Goal: Task Accomplishment & Management: Complete application form

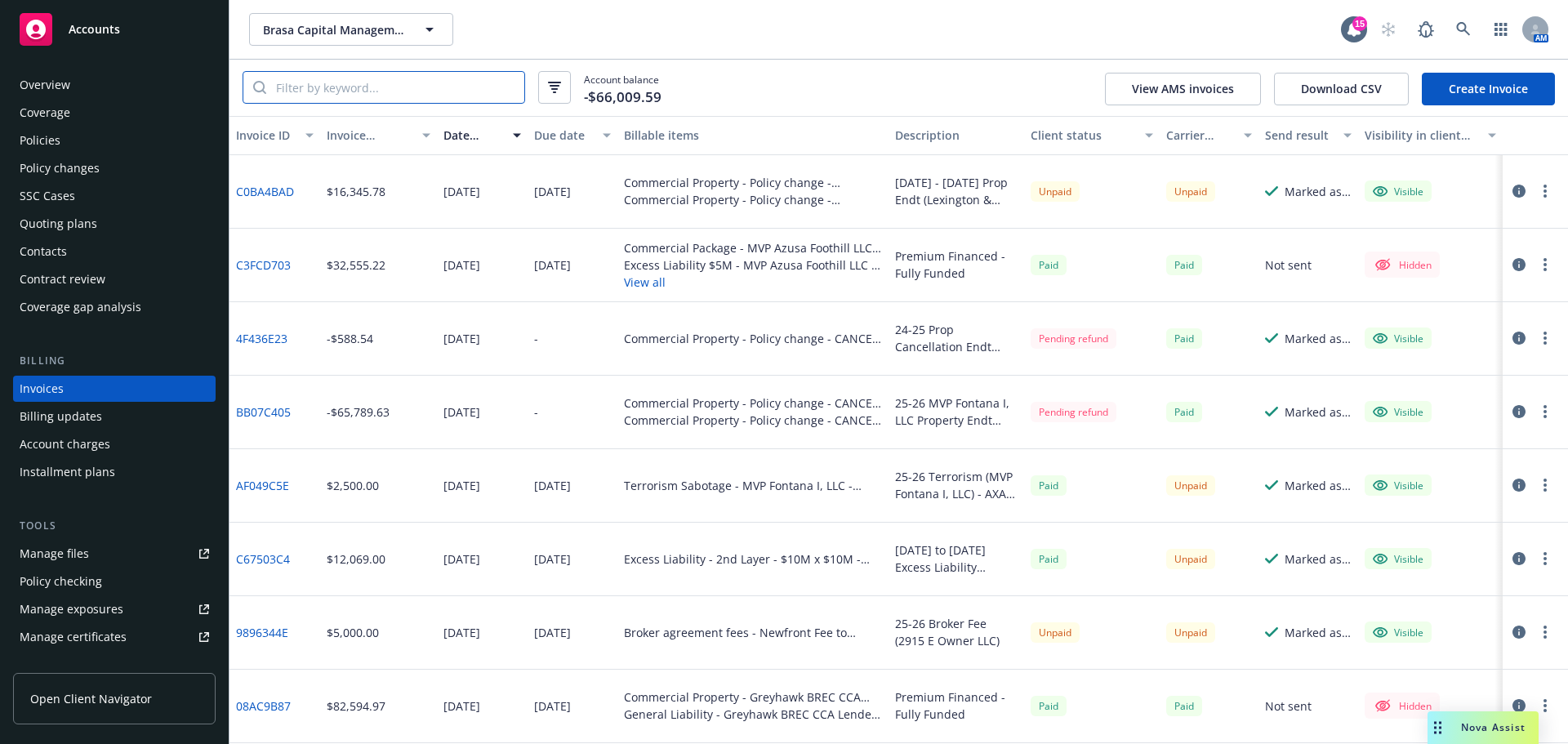
click at [356, 83] on input "search" at bounding box center [395, 87] width 258 height 31
paste input "SE22EXCZ0AGA2IC"
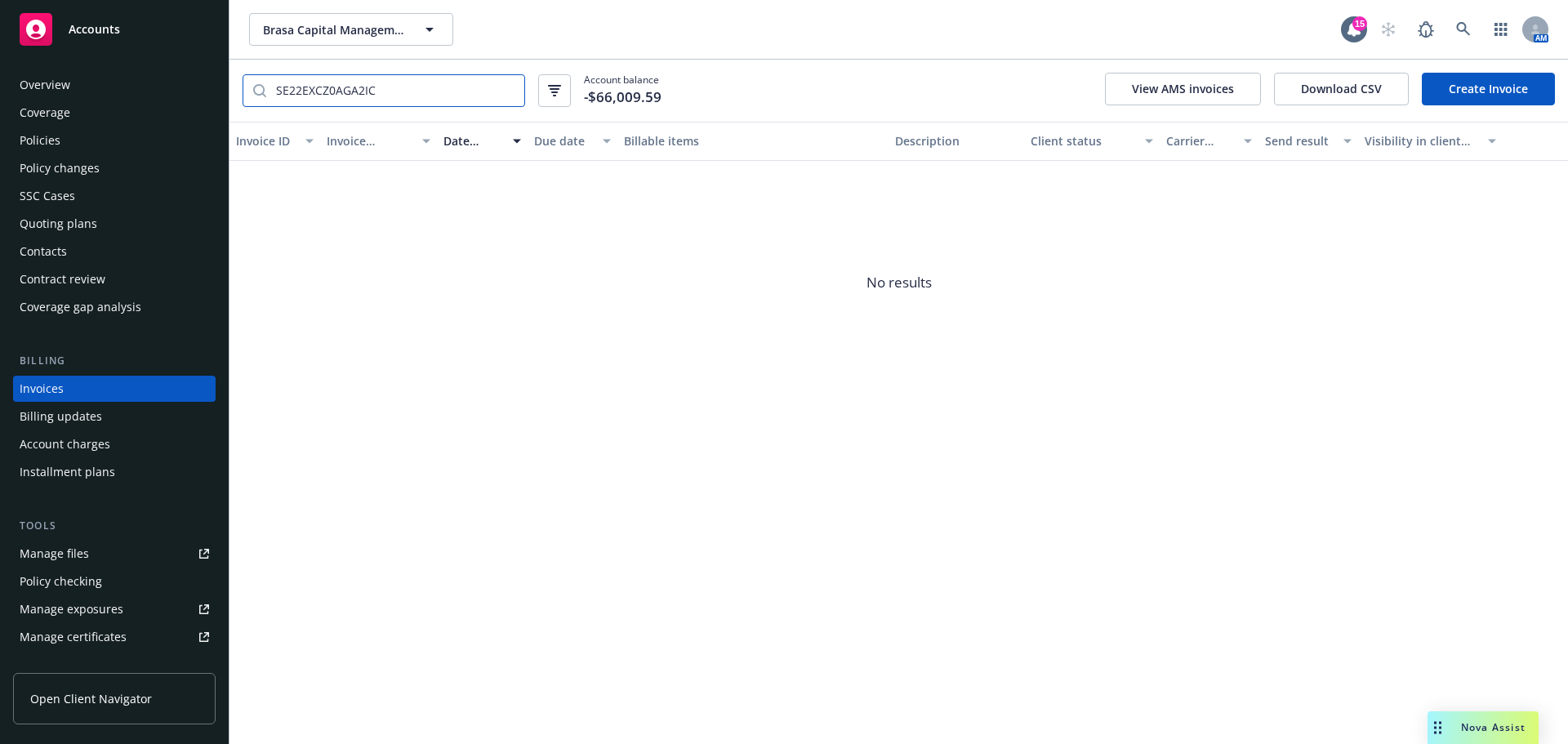
type input "SE22EXCZ0AGA2IC"
click at [348, 39] on button "Brasa Capital Management, LLC" at bounding box center [351, 29] width 204 height 33
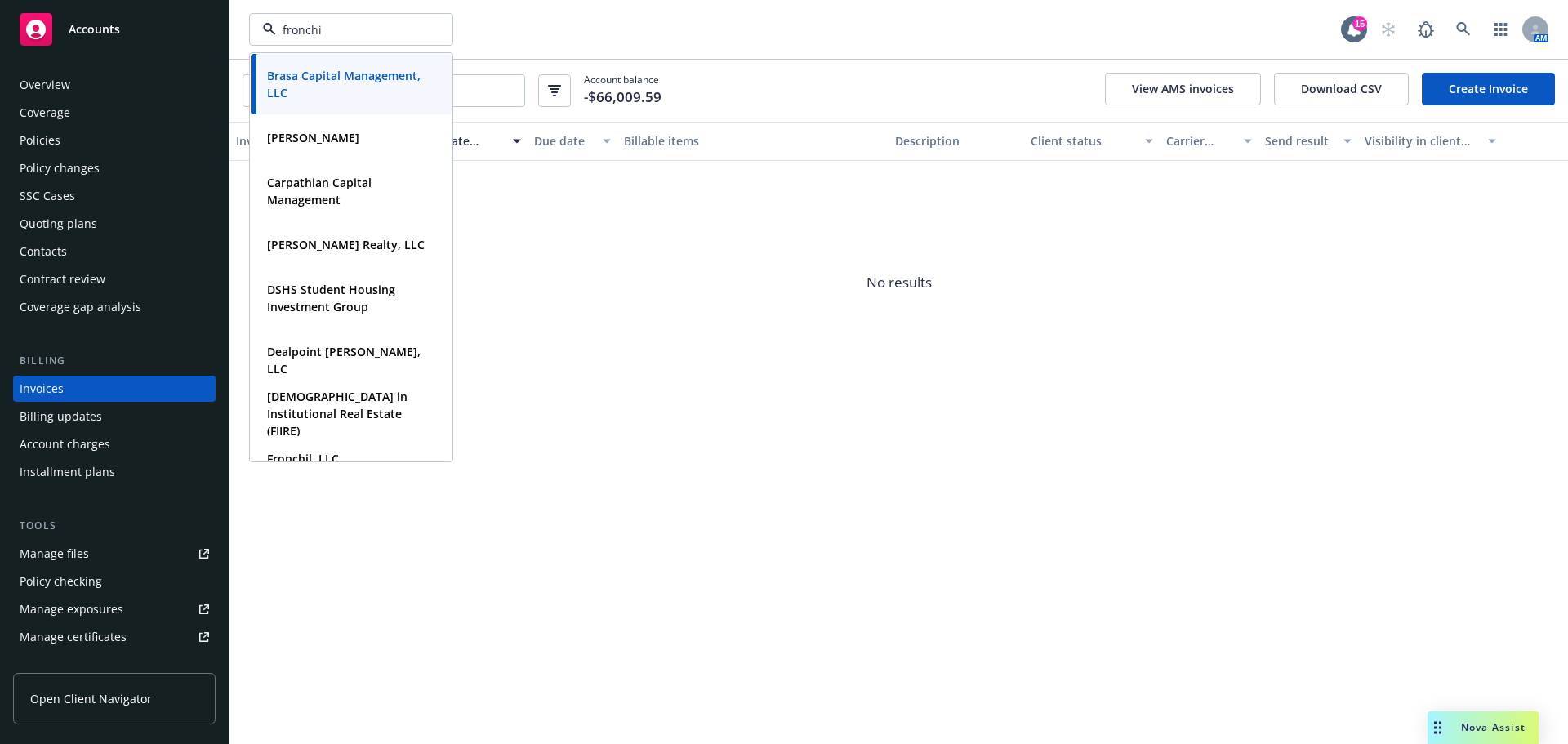
type input "fronchil"
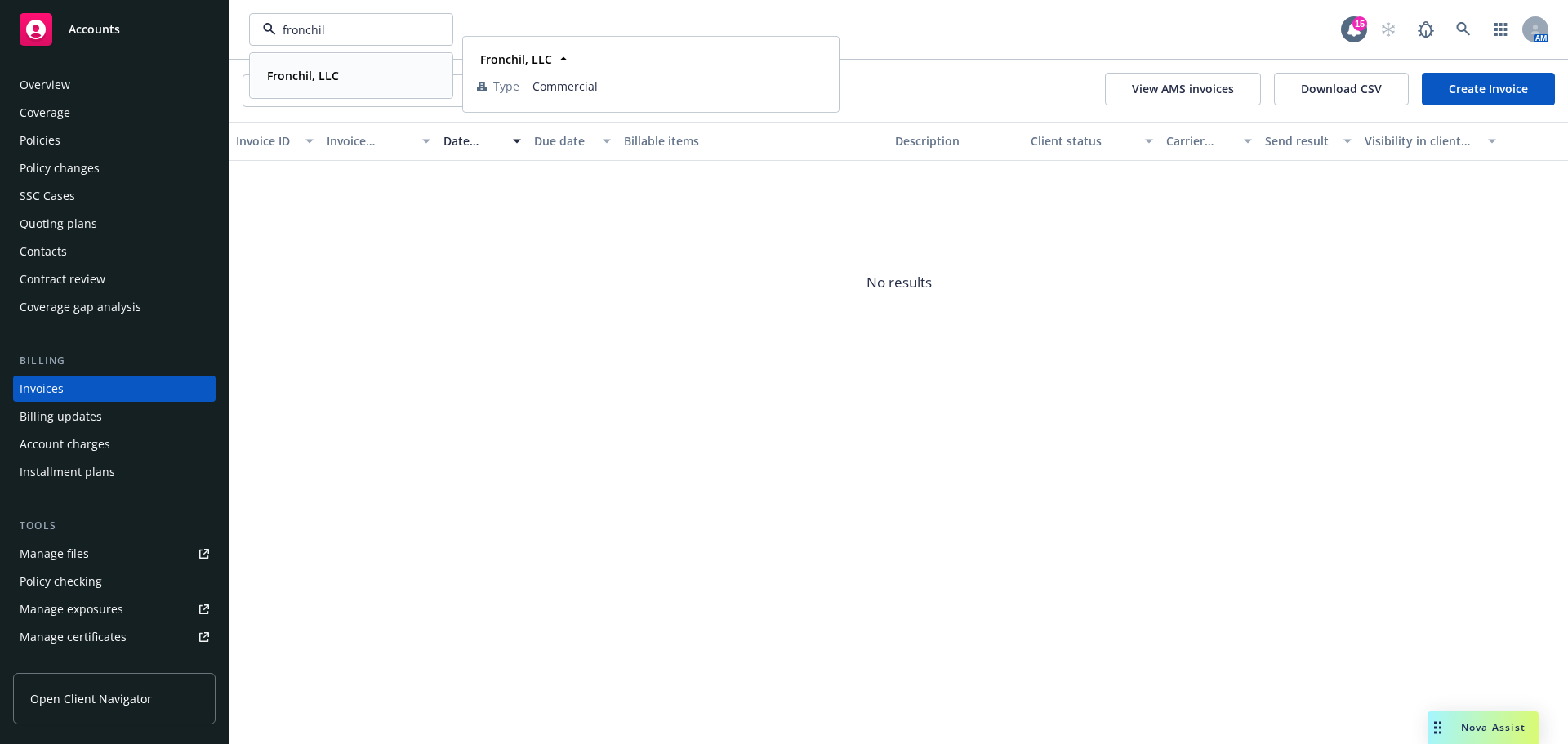
click at [322, 68] on strong "Fronchil, LLC" at bounding box center [303, 75] width 72 height 16
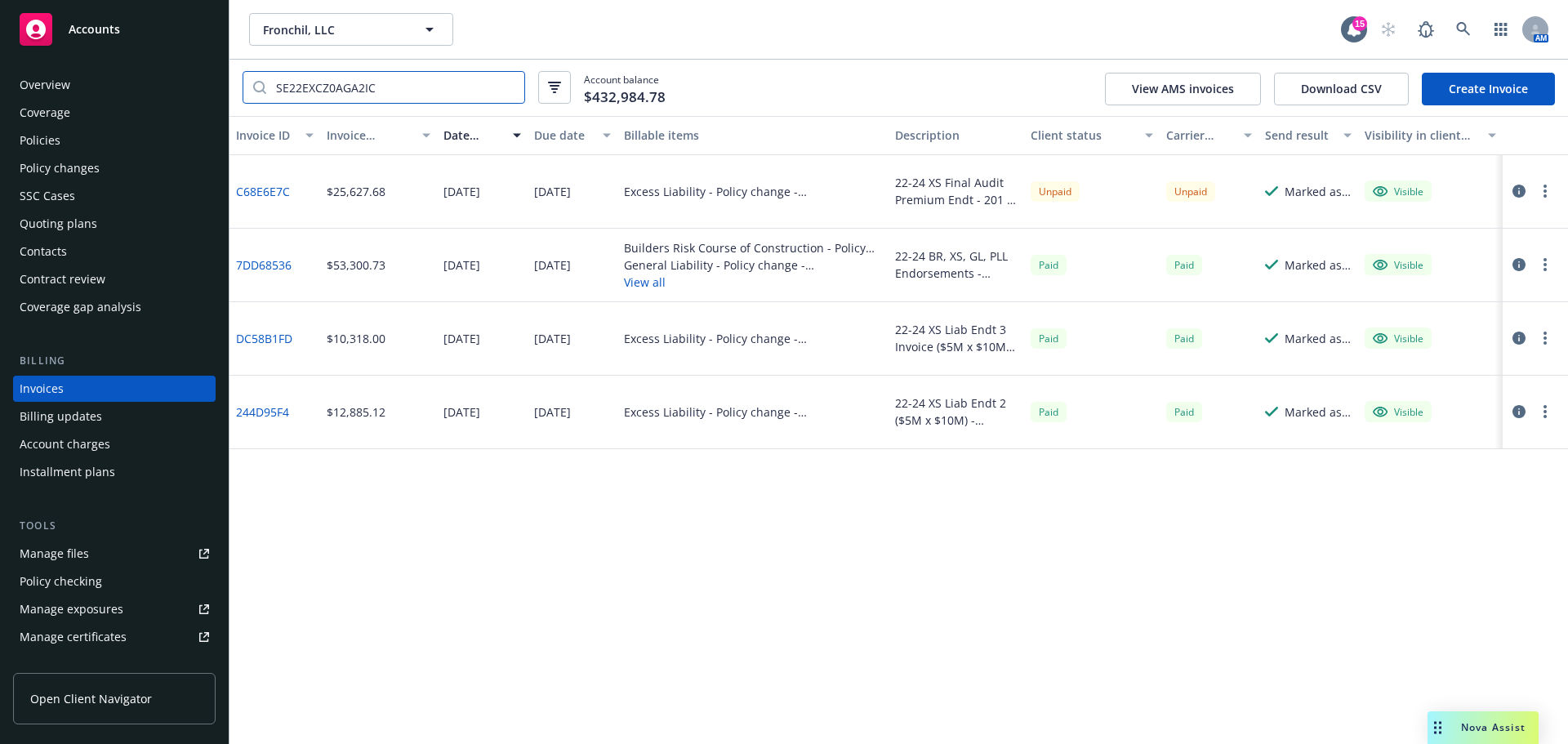
click at [426, 83] on input "SE22EXCZ0AGA2IC" at bounding box center [395, 87] width 258 height 31
click at [270, 189] on link "C68E6E7C" at bounding box center [263, 191] width 54 height 18
click at [333, 21] on span "Fronchil, LLC" at bounding box center [333, 29] width 141 height 18
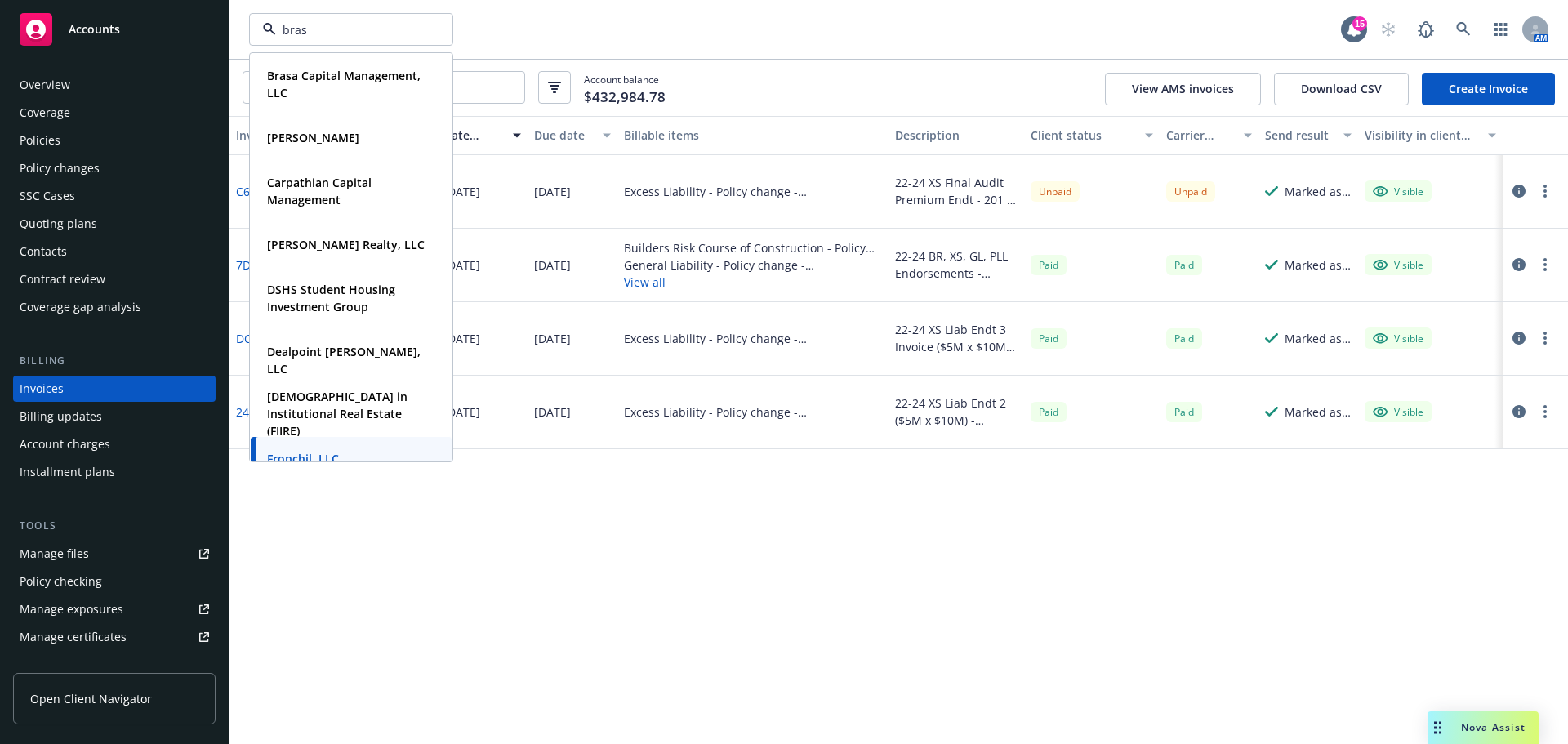
type input "brasa"
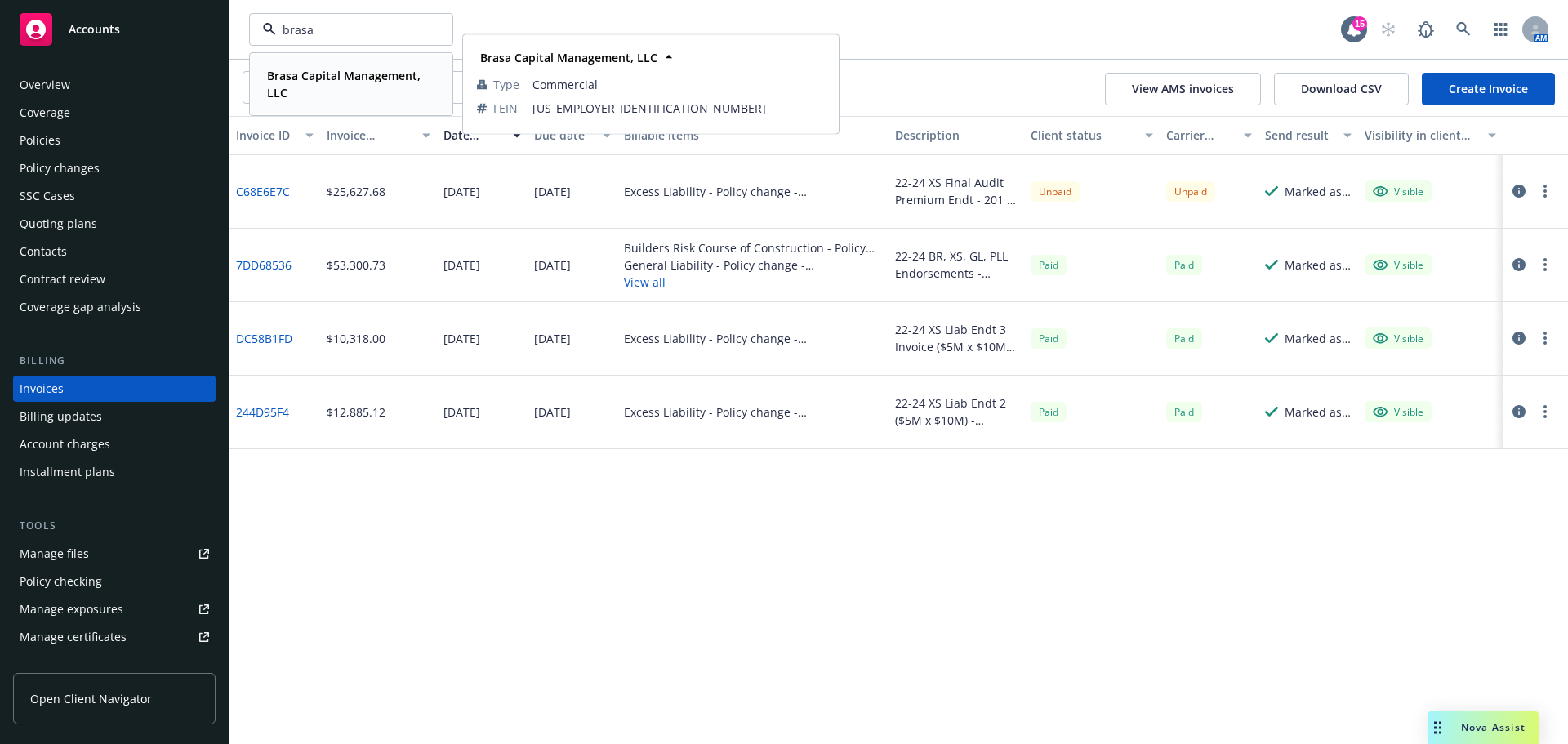
click at [300, 86] on span "Brasa Capital Management, LLC" at bounding box center [350, 83] width 165 height 34
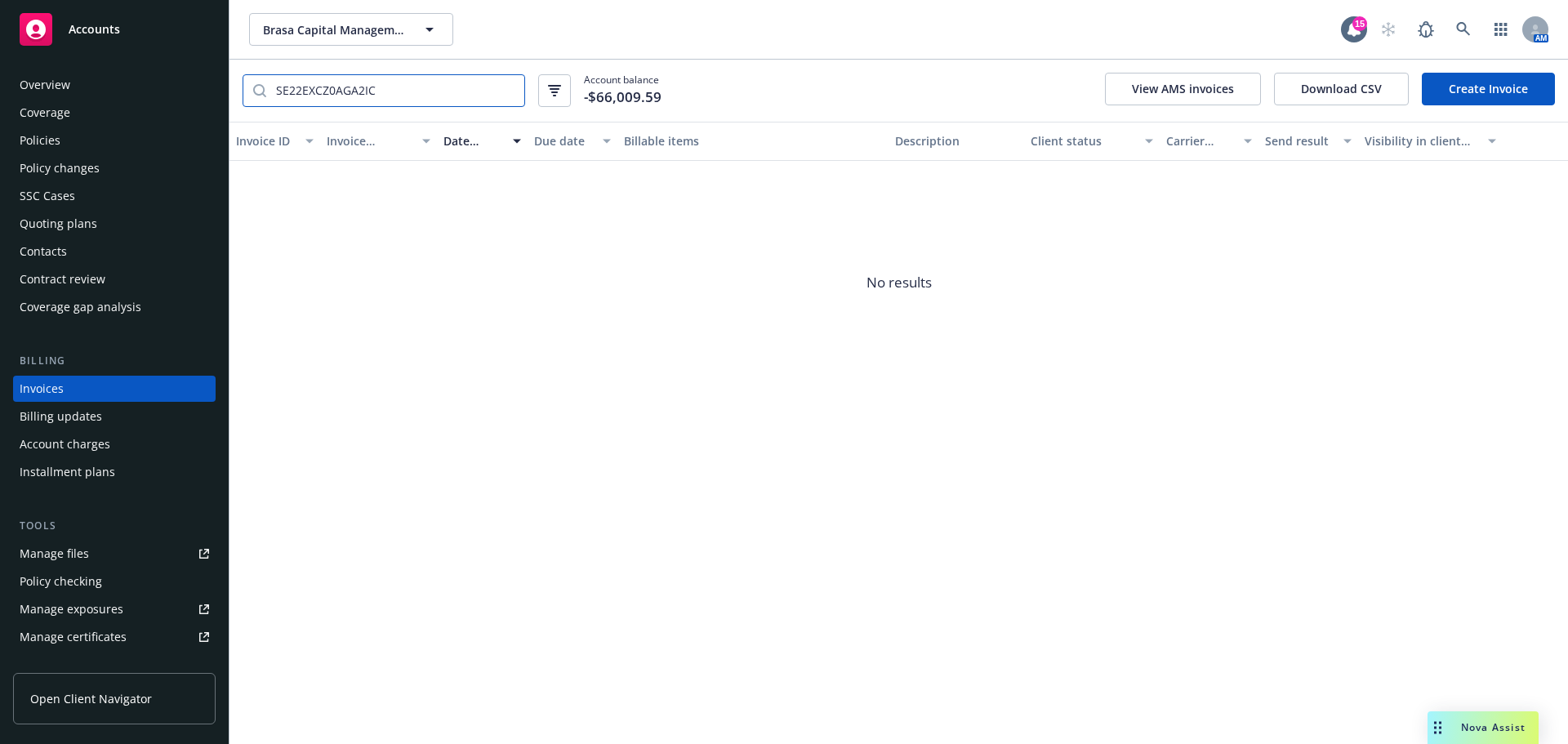
drag, startPoint x: 190, startPoint y: 88, endPoint x: 38, endPoint y: 71, distance: 152.9
click at [38, 71] on div "Accounts Overview Coverage Policies Policy changes SSC Cases Quoting plans Cont…" at bounding box center [784, 372] width 1568 height 744
paste input "C67503C4"
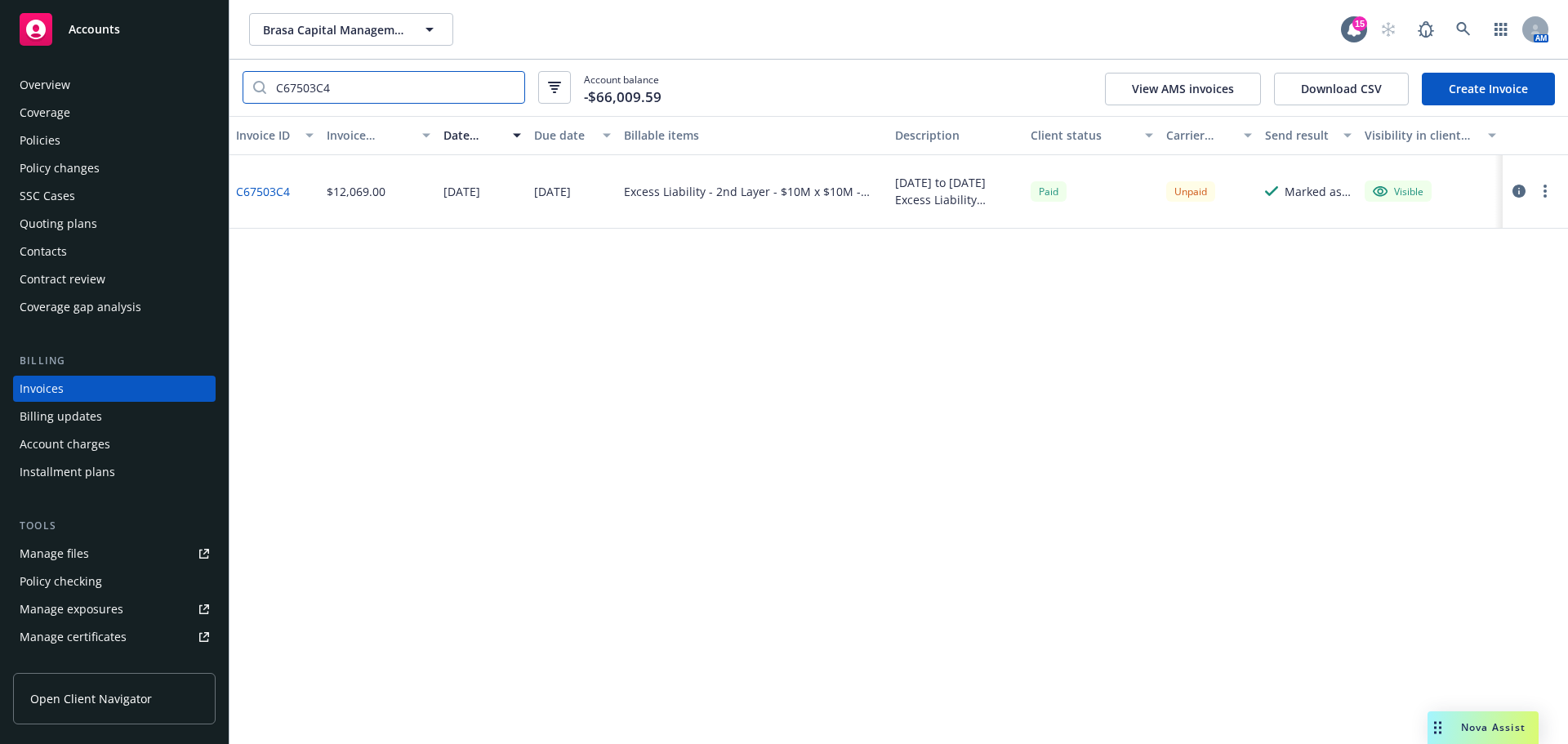
type input "C67503C4"
click at [351, 25] on span "Brasa Capital Management, LLC" at bounding box center [333, 29] width 141 height 18
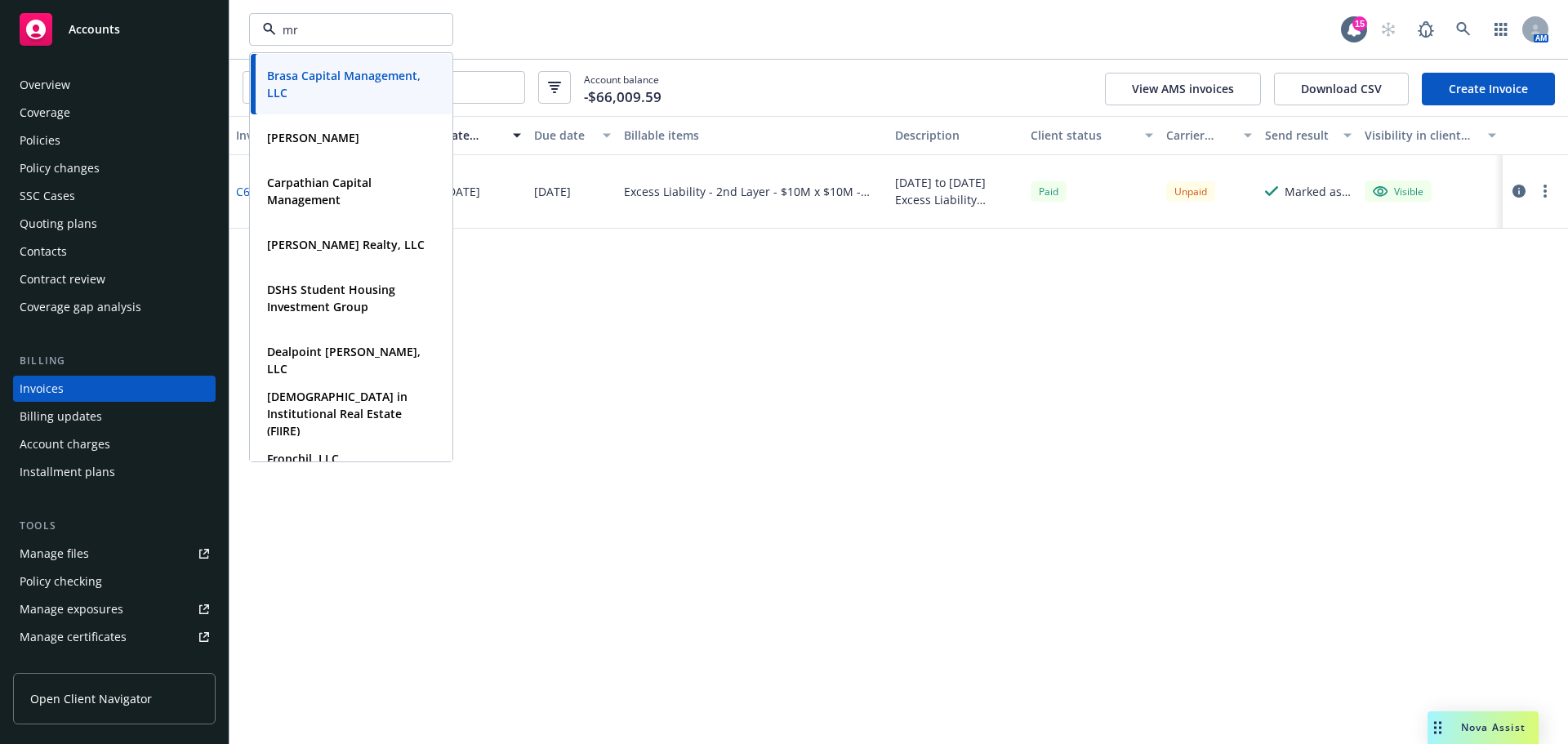
type input "mrk"
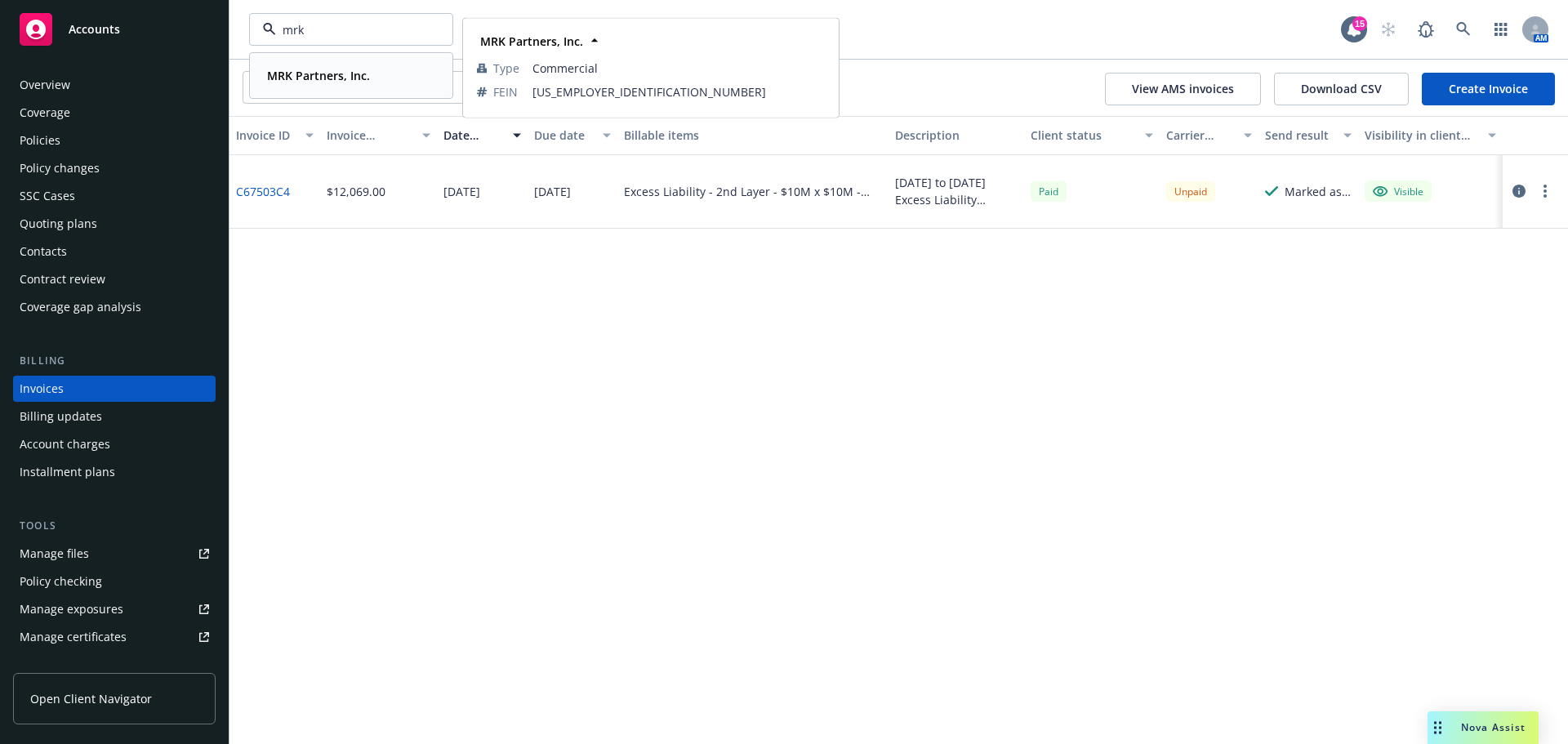
click at [325, 89] on div "MRK Partners, Inc. Type Commercial FEIN [US_EMPLOYER_IDENTIFICATION_NUMBER]" at bounding box center [351, 76] width 201 height 43
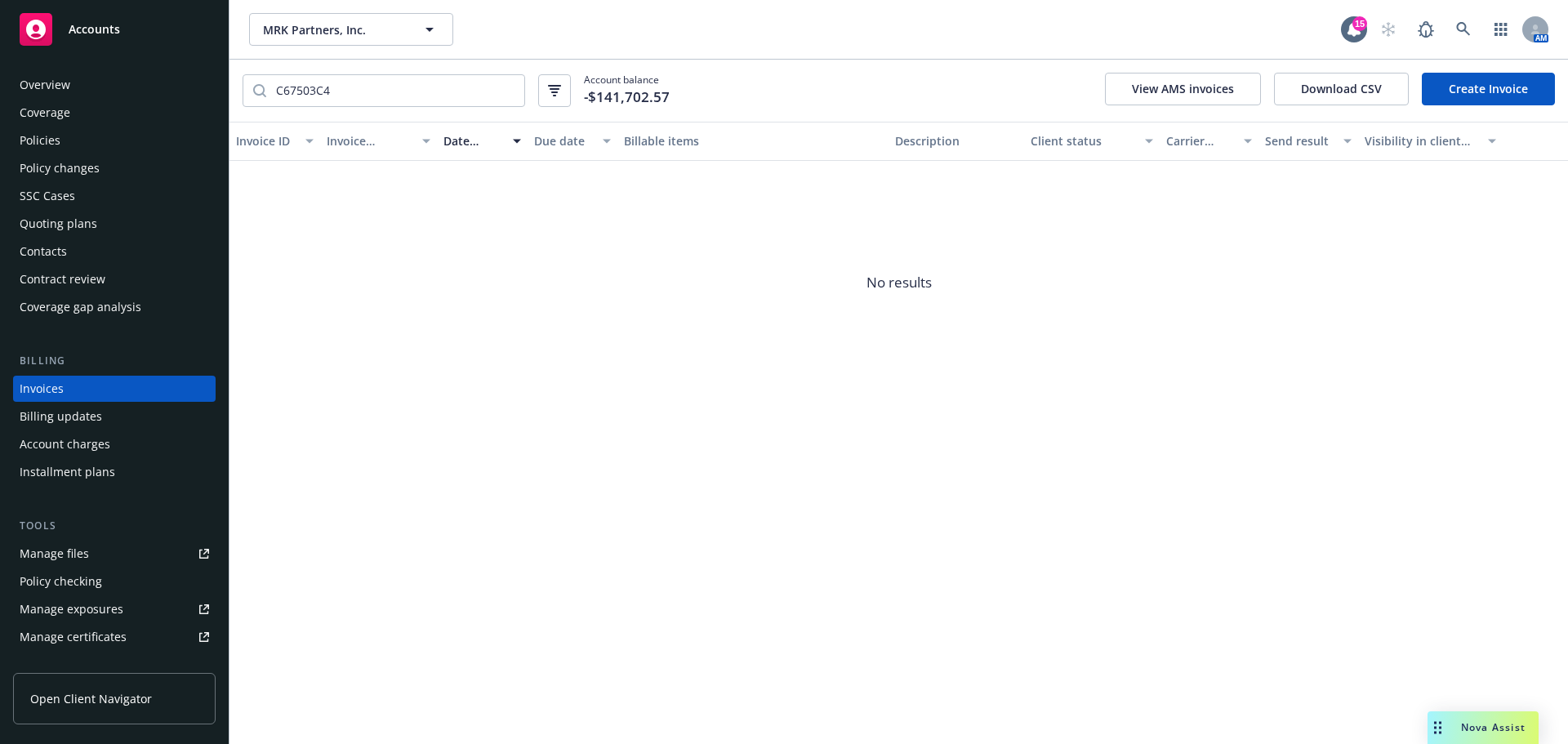
click at [39, 135] on div "Policies" at bounding box center [39, 140] width 41 height 26
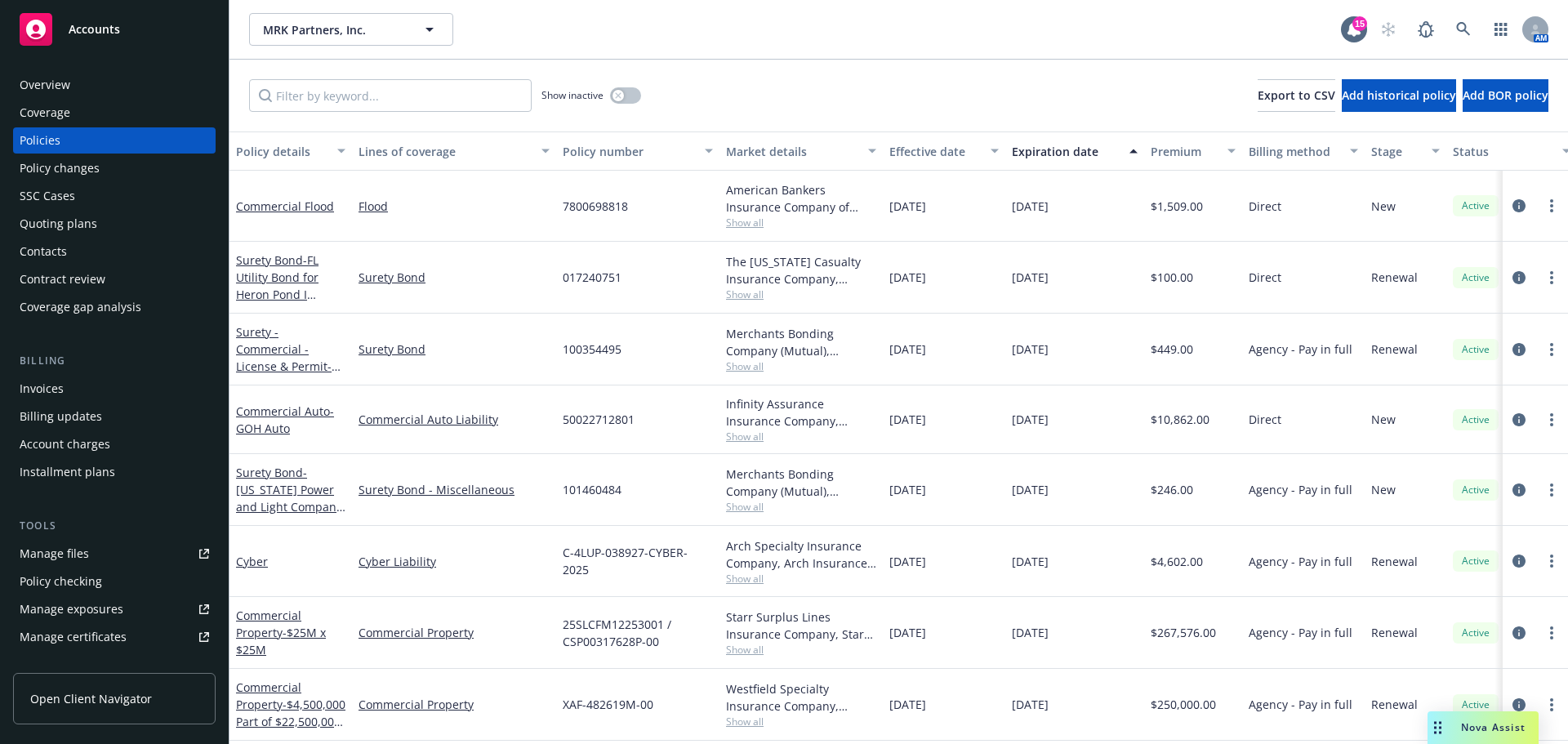
click at [73, 173] on div "Policy changes" at bounding box center [59, 168] width 80 height 26
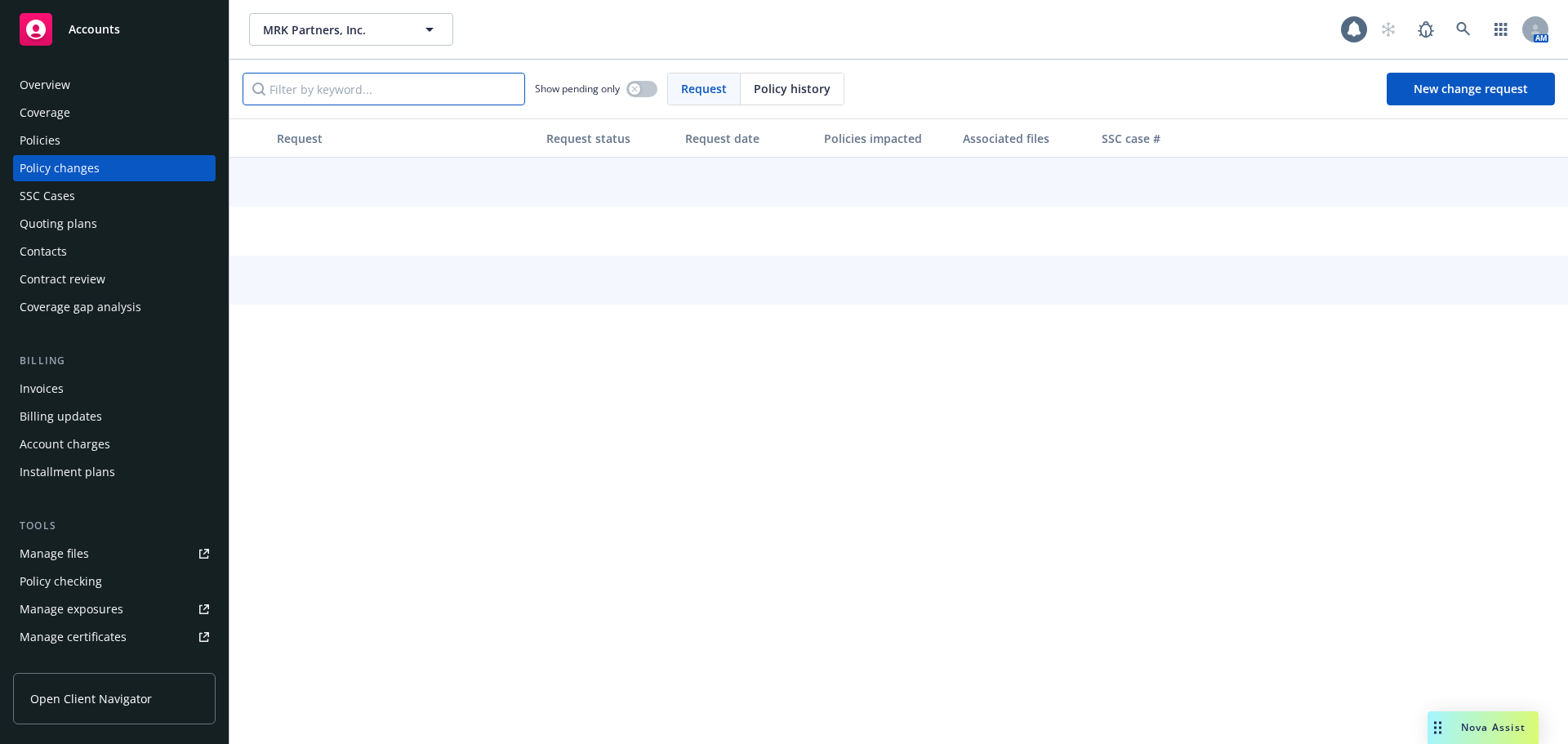
click at [374, 91] on input "Filter by keyword..." at bounding box center [384, 88] width 283 height 33
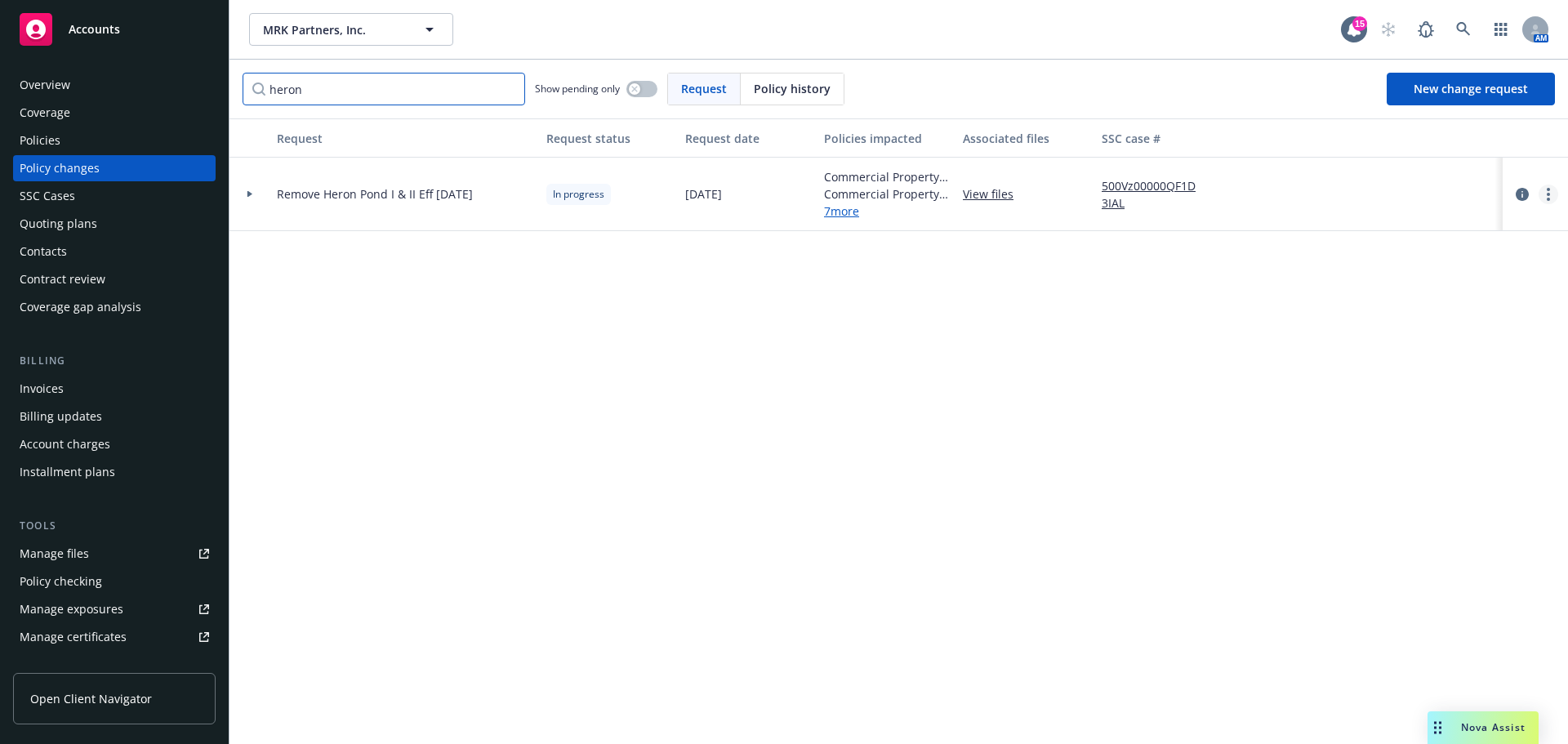
type input "heron"
click at [1541, 189] on link "more" at bounding box center [1548, 194] width 19 height 19
click at [1409, 321] on link "Resume workflow" at bounding box center [1418, 325] width 280 height 33
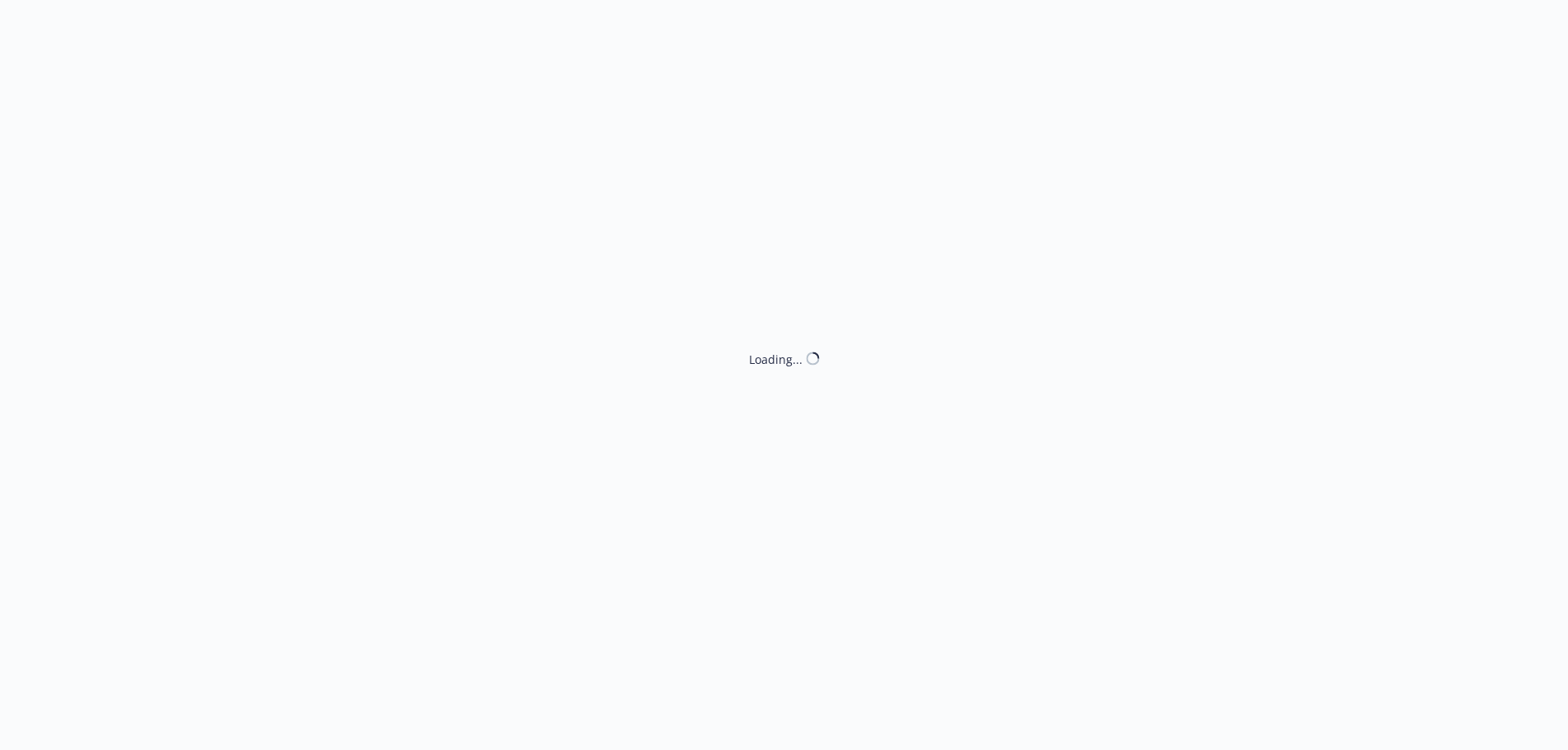
select select "ACCEPTED"
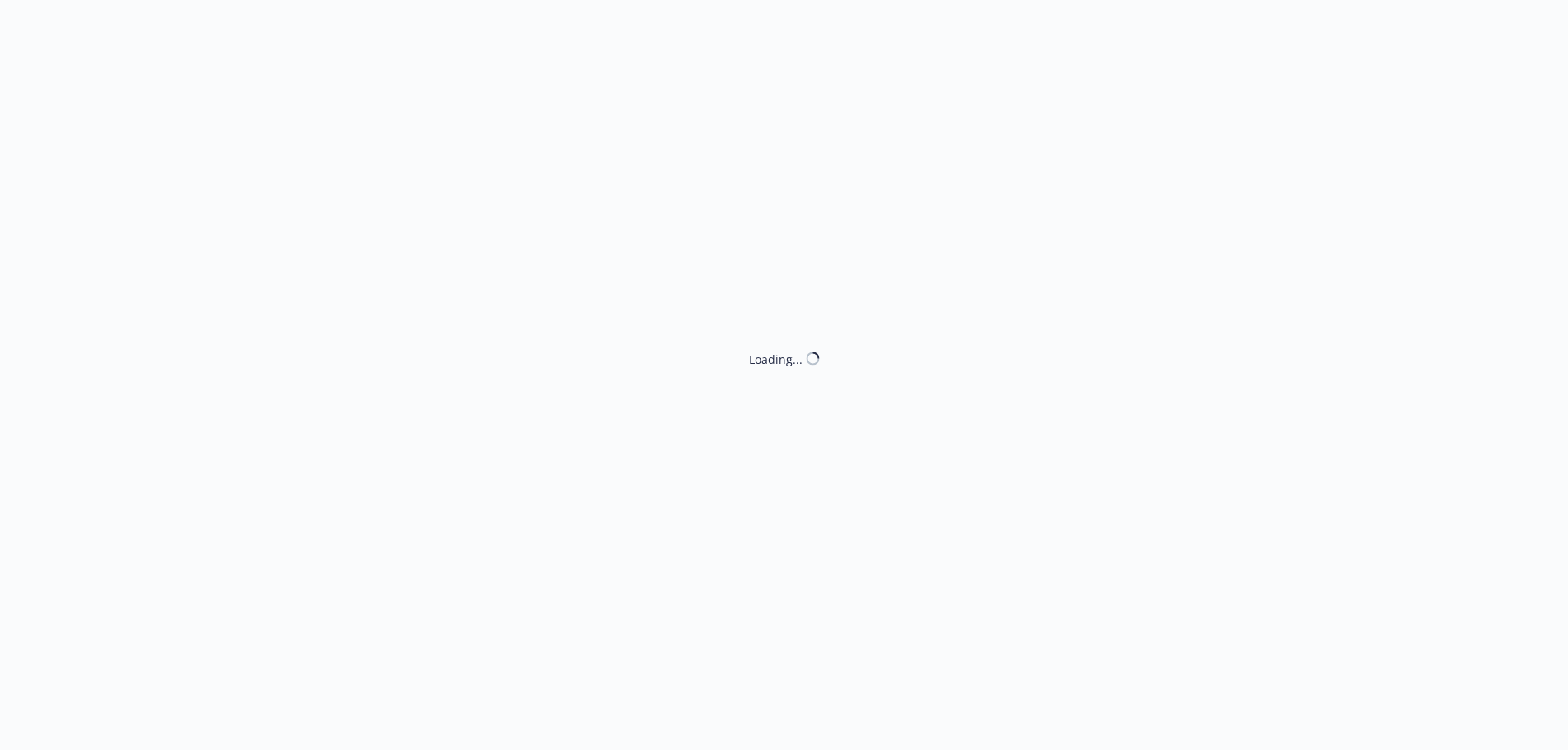
select select "ACCEPTED"
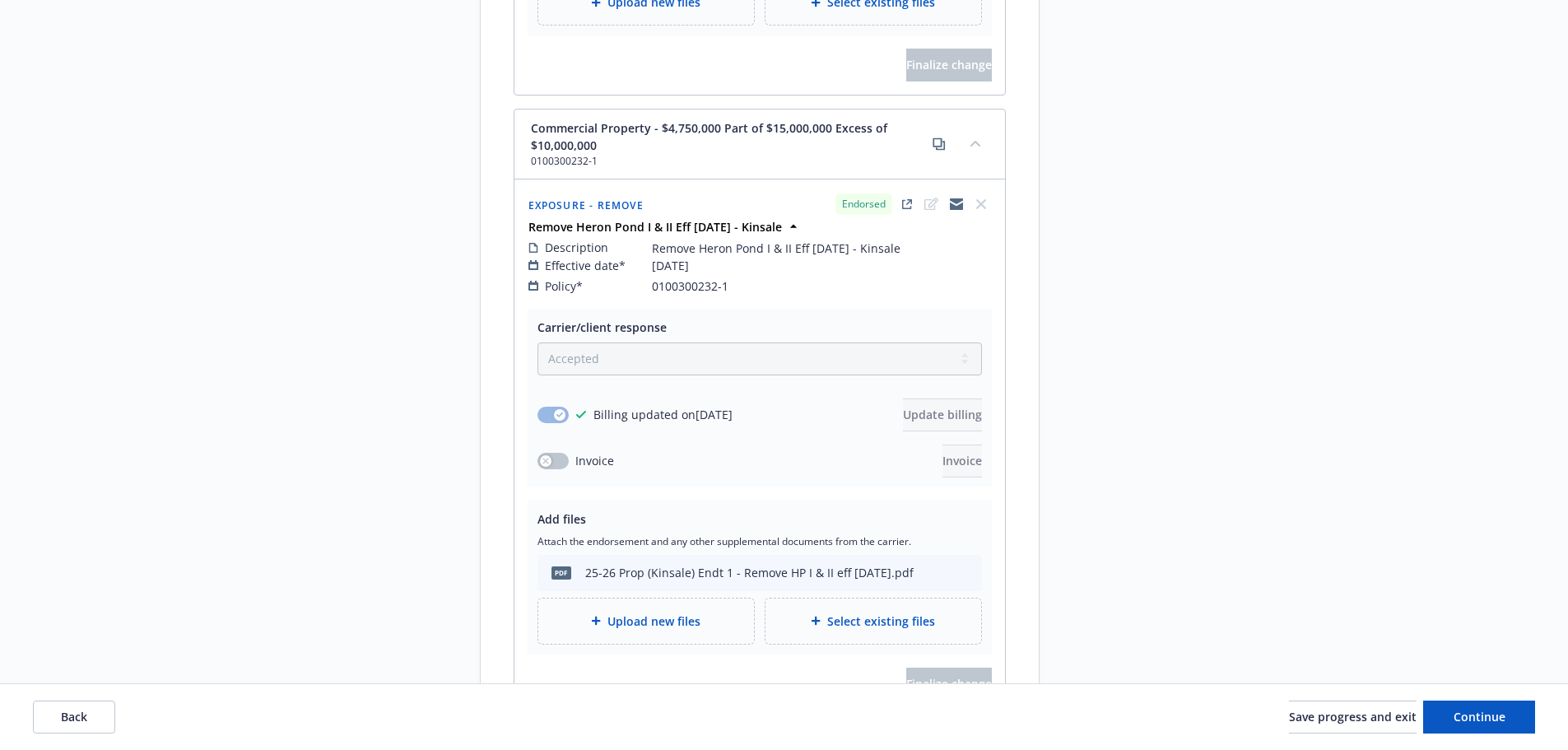
scroll to position [1531, 0]
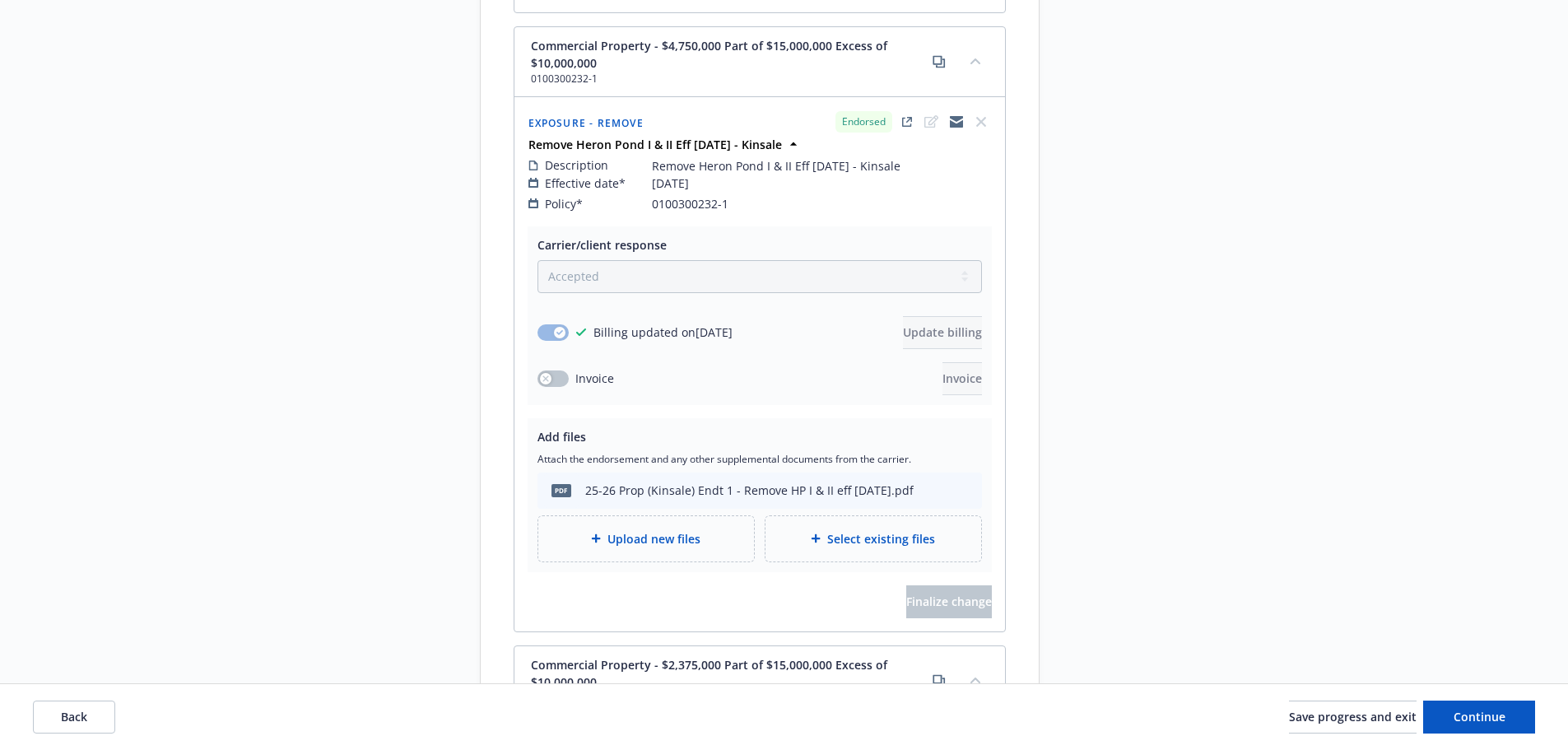
click at [641, 534] on div "Upload new files" at bounding box center [646, 539] width 215 height 45
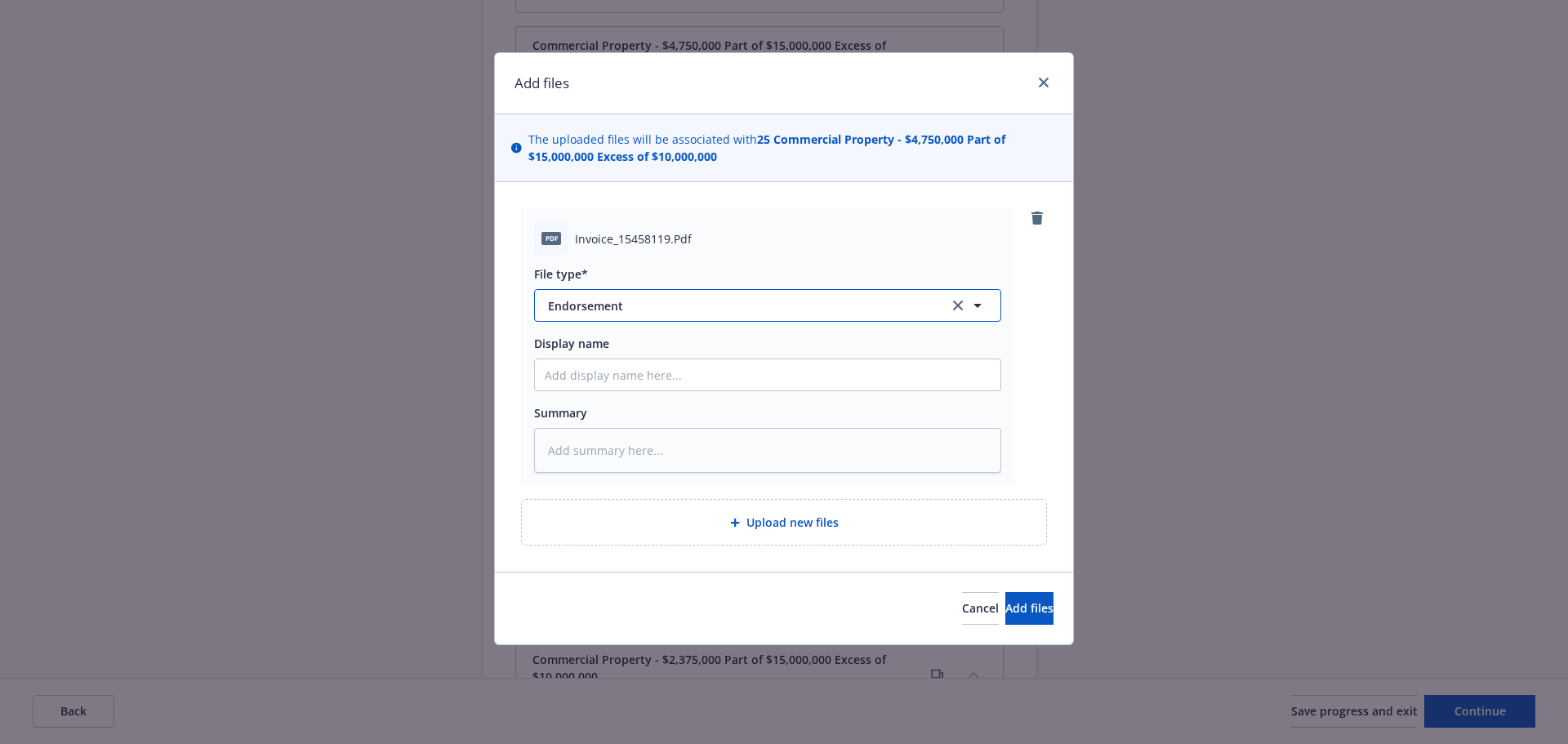
click at [647, 303] on span "Endorsement" at bounding box center [737, 305] width 378 height 18
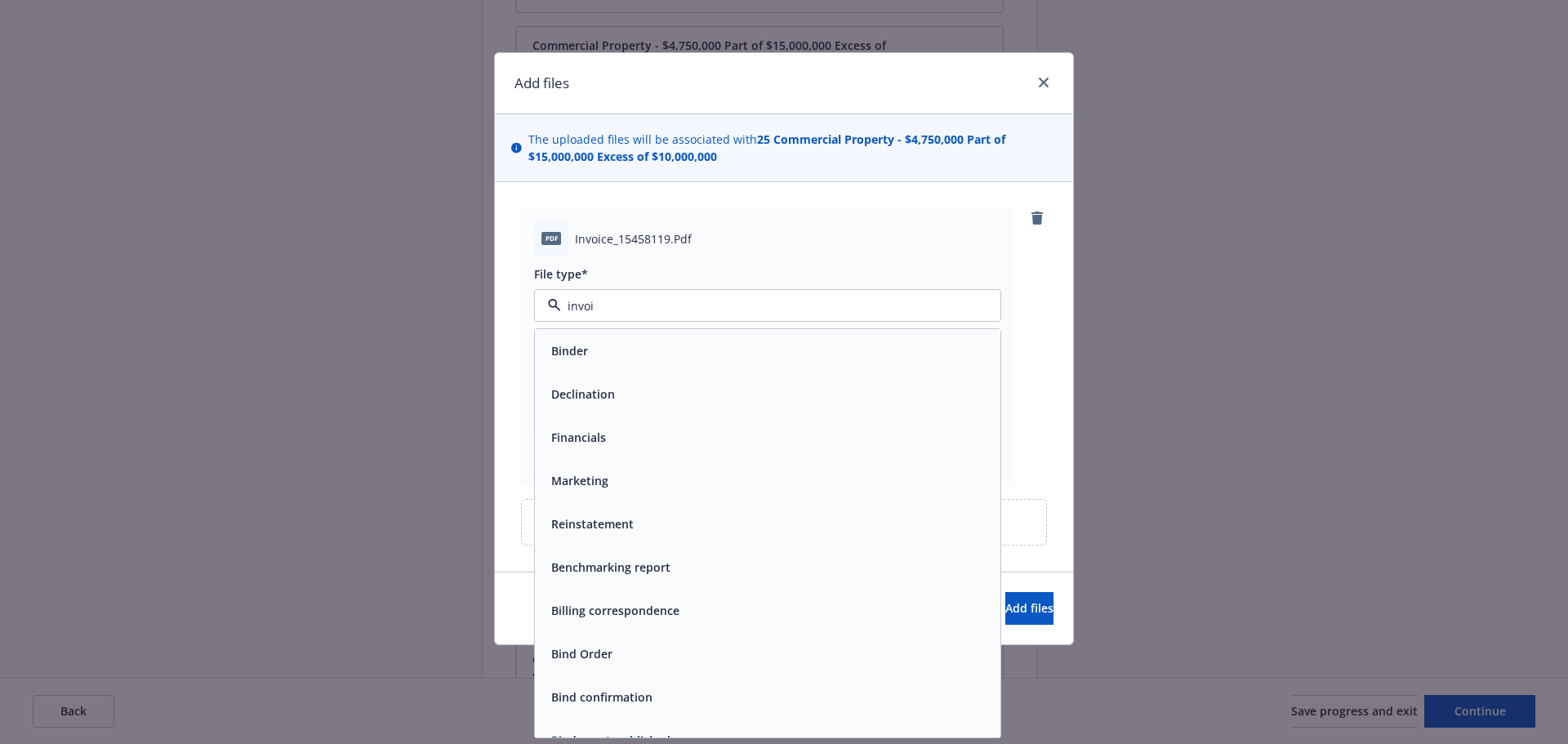
type input "invoic"
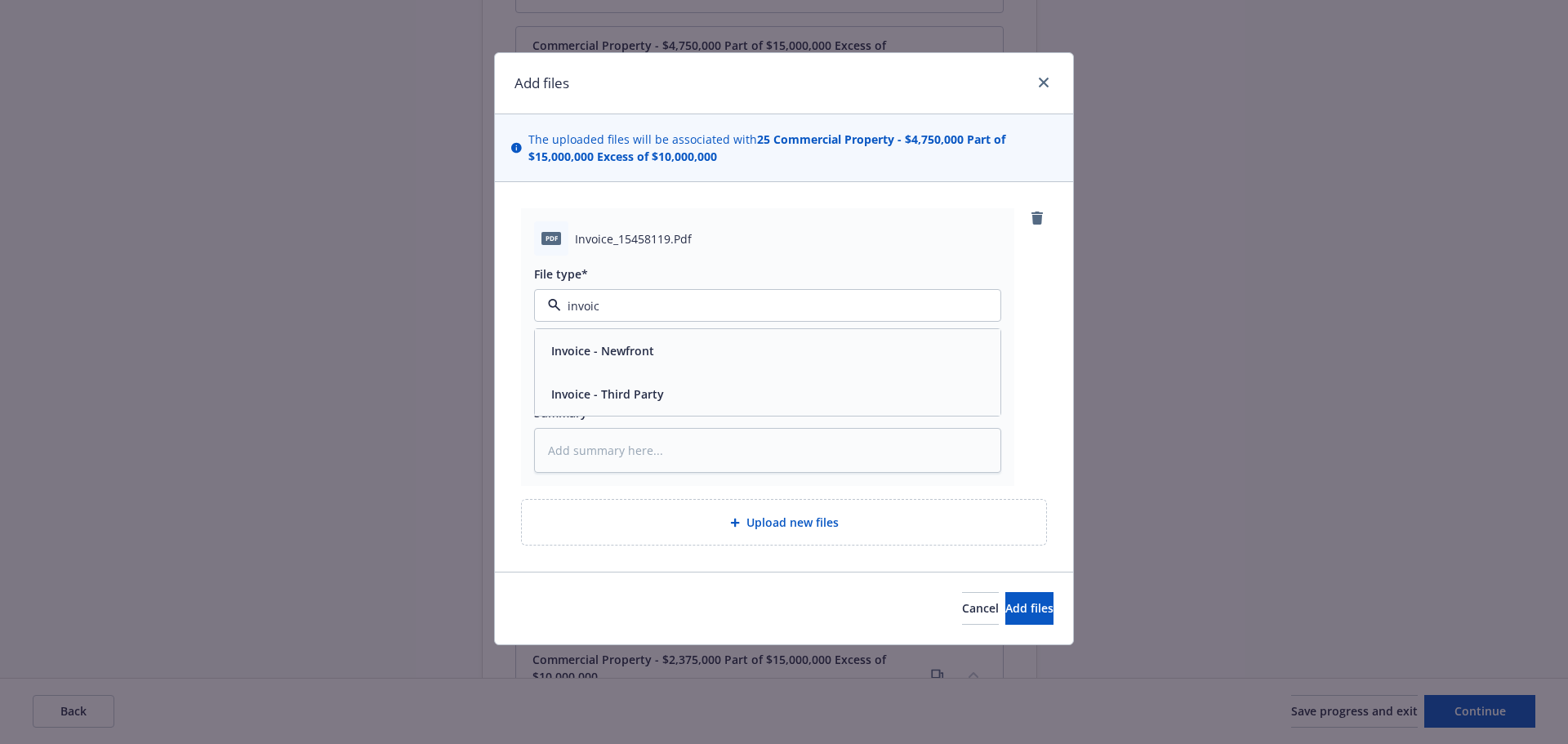
click at [628, 393] on span "Invoice - Third Party" at bounding box center [608, 394] width 113 height 18
click at [723, 379] on input "Display name" at bounding box center [768, 375] width 466 height 31
type textarea "x"
type input "C"
type textarea "x"
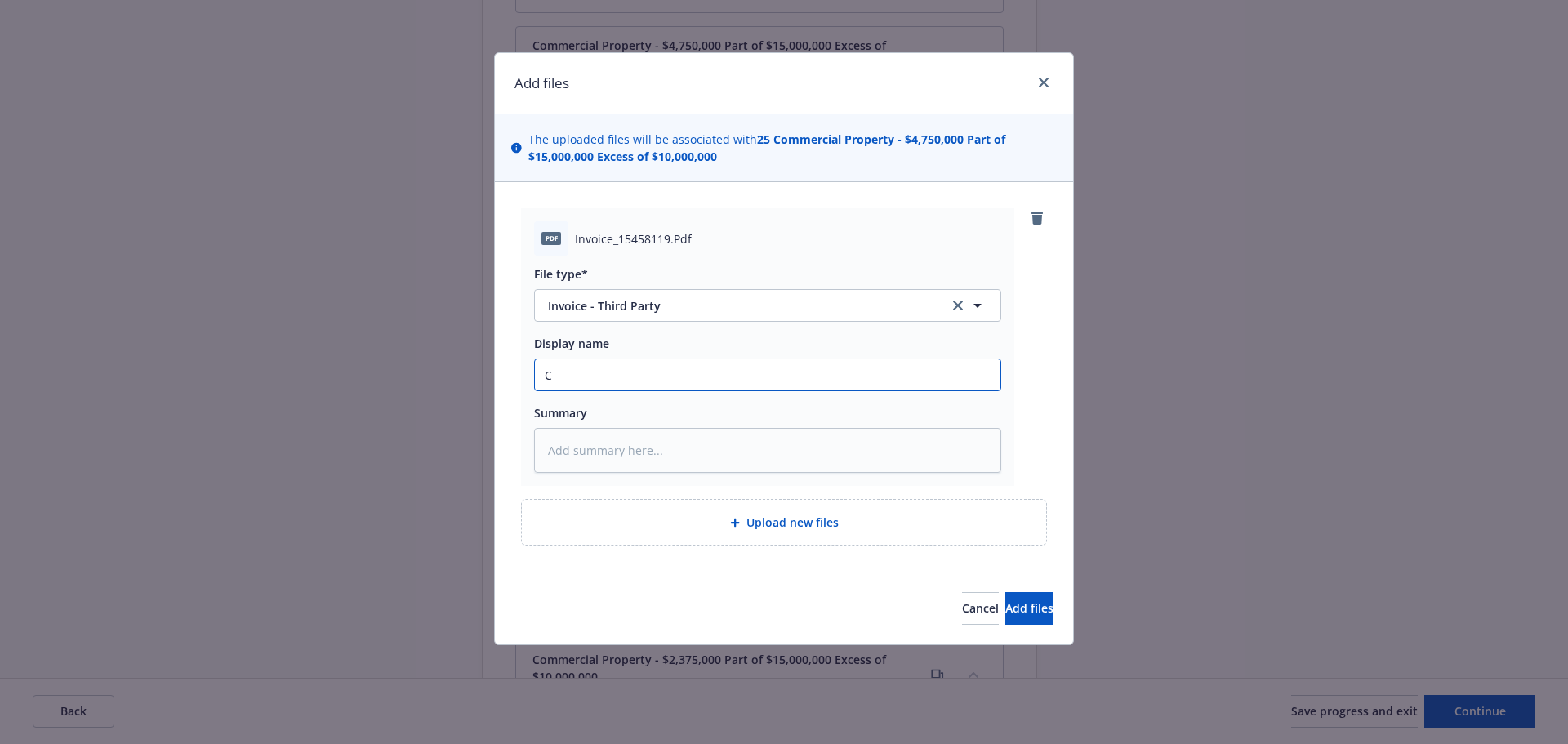
type input "Ca"
type textarea "x"
type input "Car"
type textarea "x"
type input "[PERSON_NAME]"
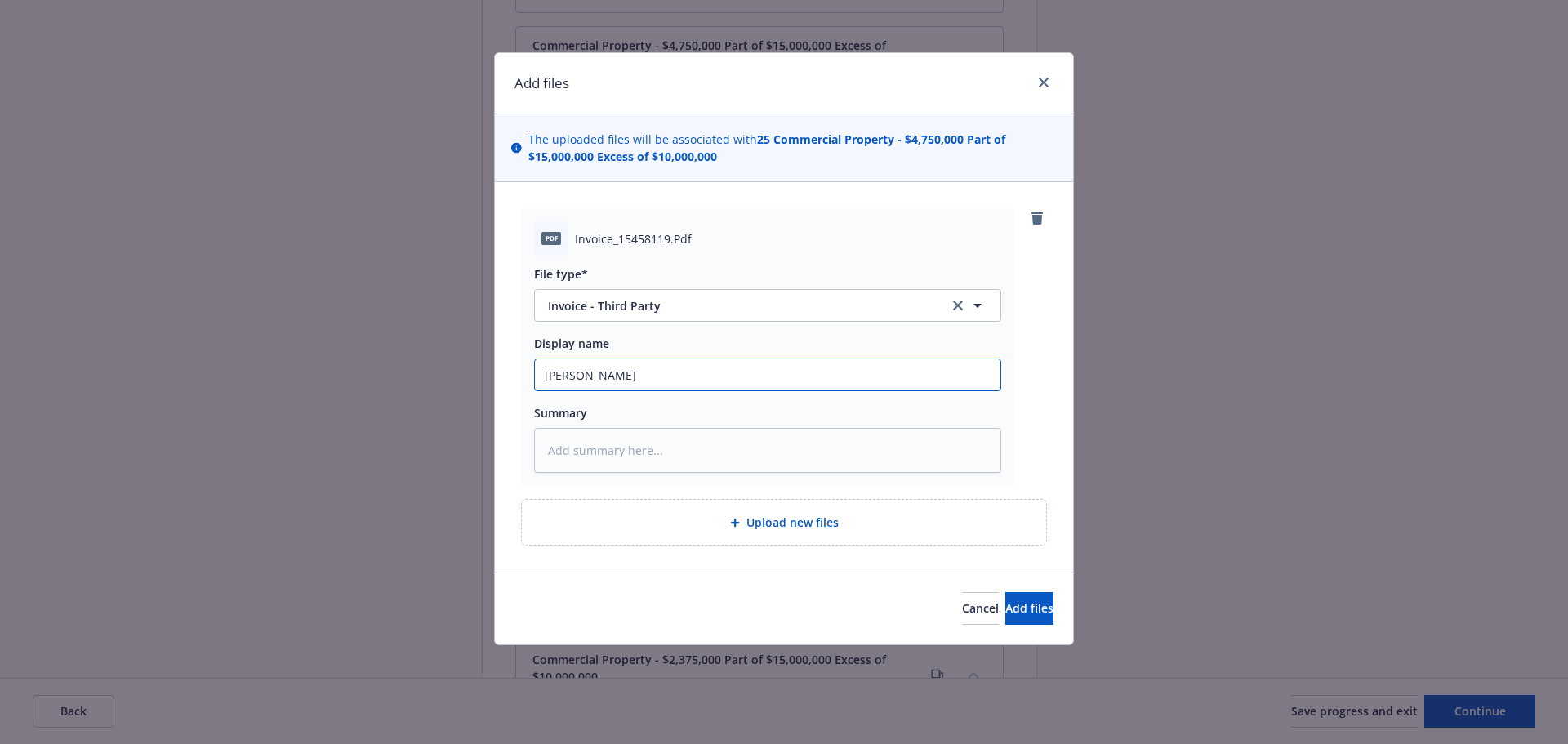
type textarea "x"
type input "[PERSON_NAME]"
type textarea "x"
type input "[PERSON_NAME]"
type textarea "x"
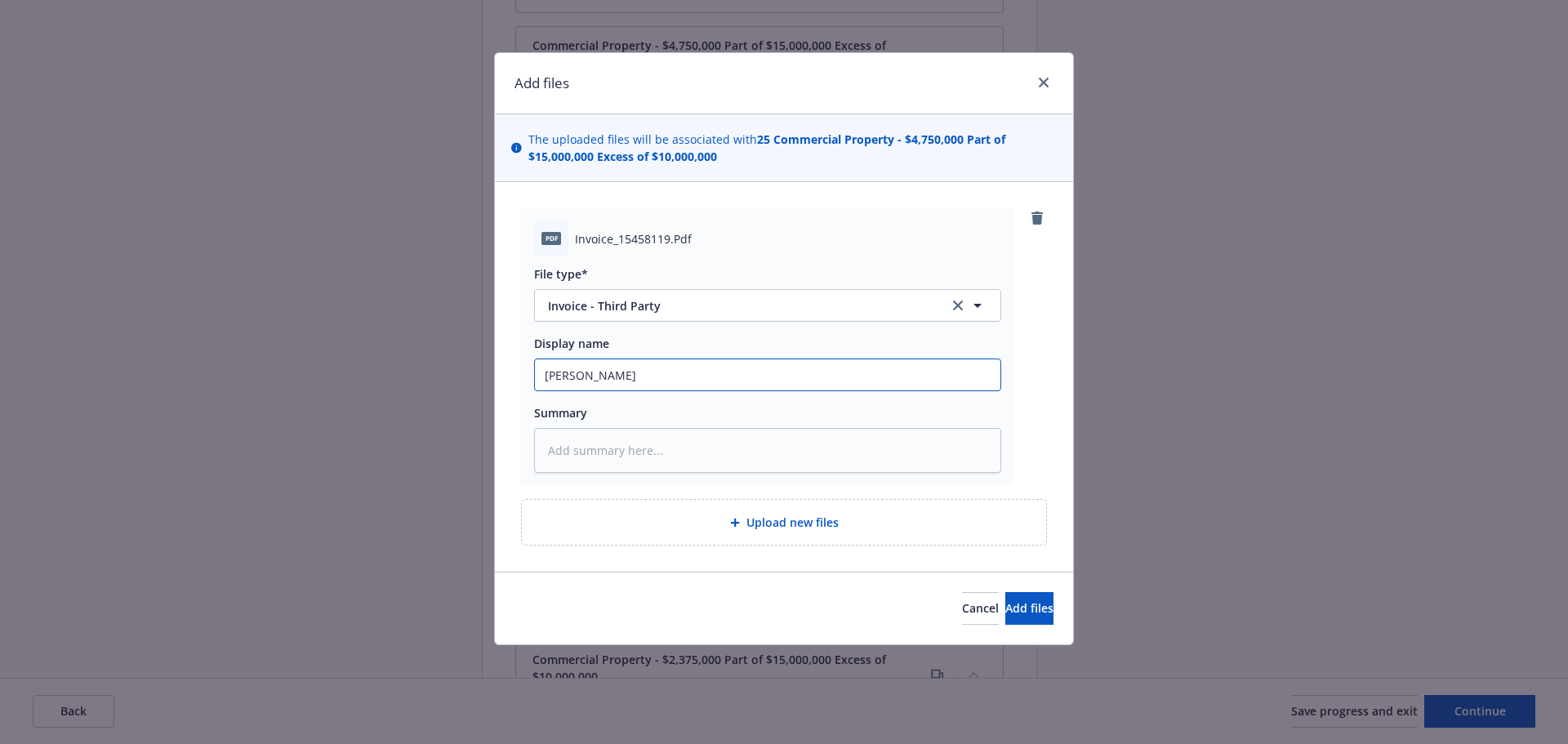
type input "Carrier"
type textarea "x"
type input "Carrier"
type textarea "x"
type input "Carrier I"
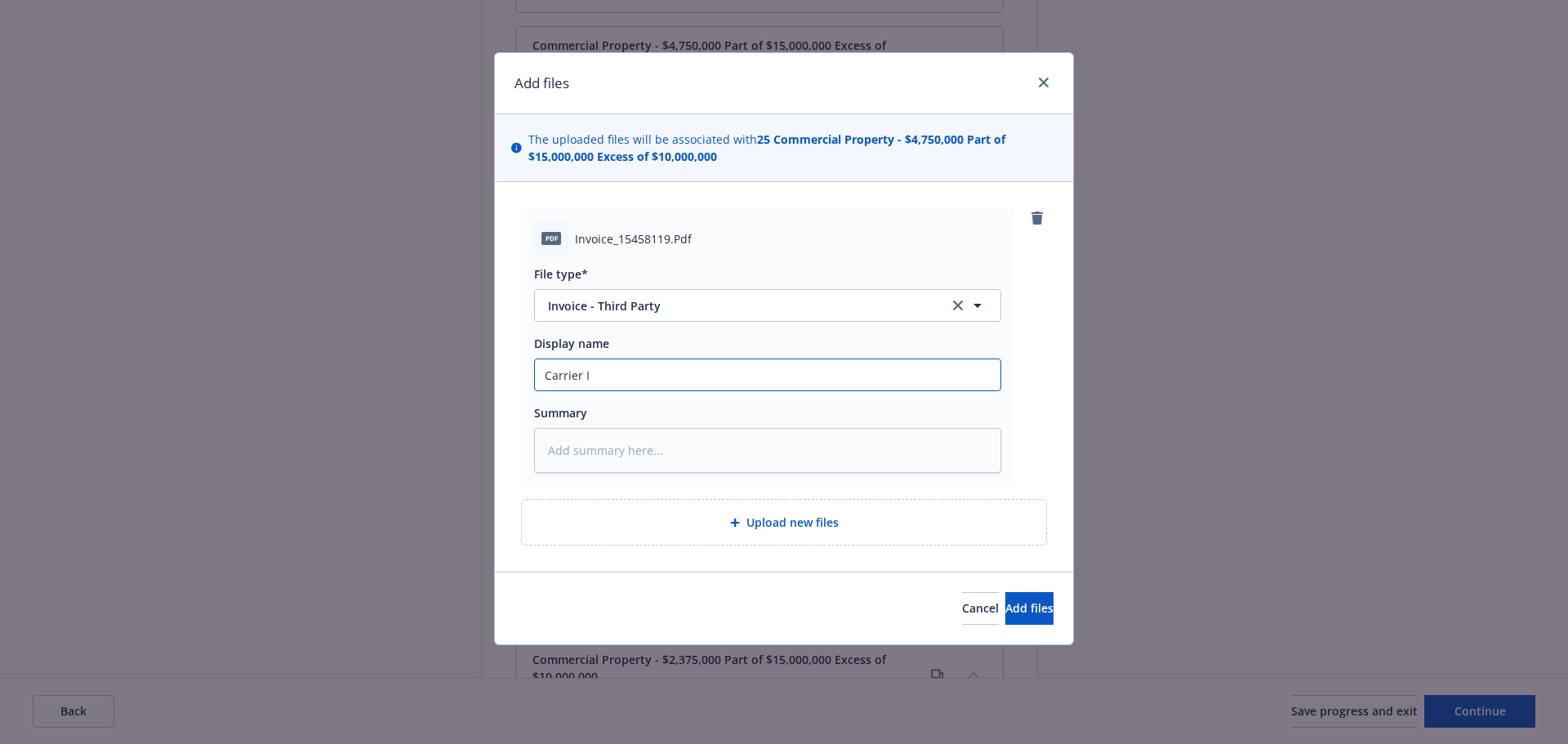
type textarea "x"
type input "Carrier In"
type textarea "x"
type input "Carrier Inv"
type textarea "x"
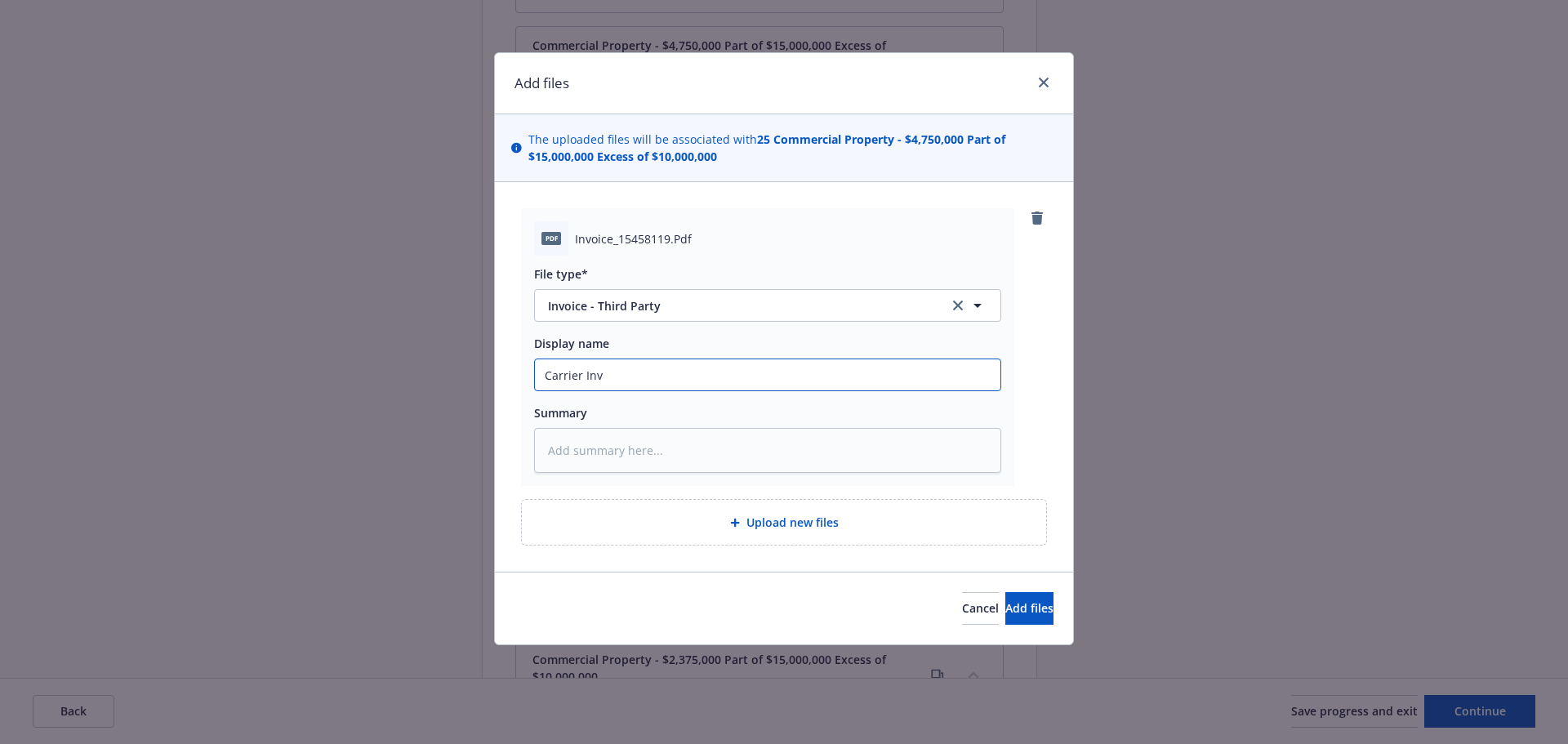
type input "Carrier Invo"
type textarea "x"
type input "Carrier Invoi"
type textarea "x"
type input "Carrier Invoic"
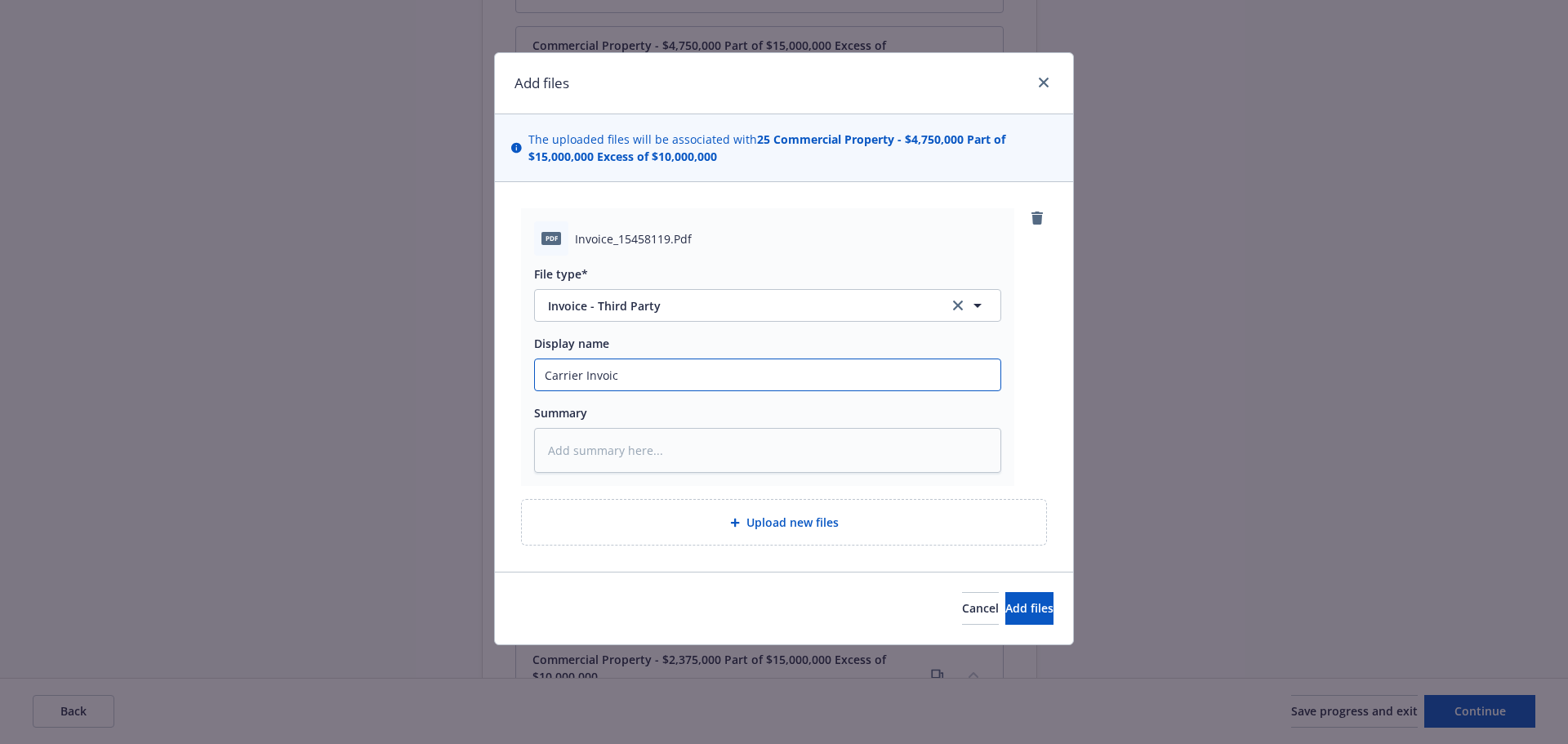
type textarea "x"
type input "Carrier Invoice"
type textarea "x"
type input "Carrier Invoice"
type textarea "x"
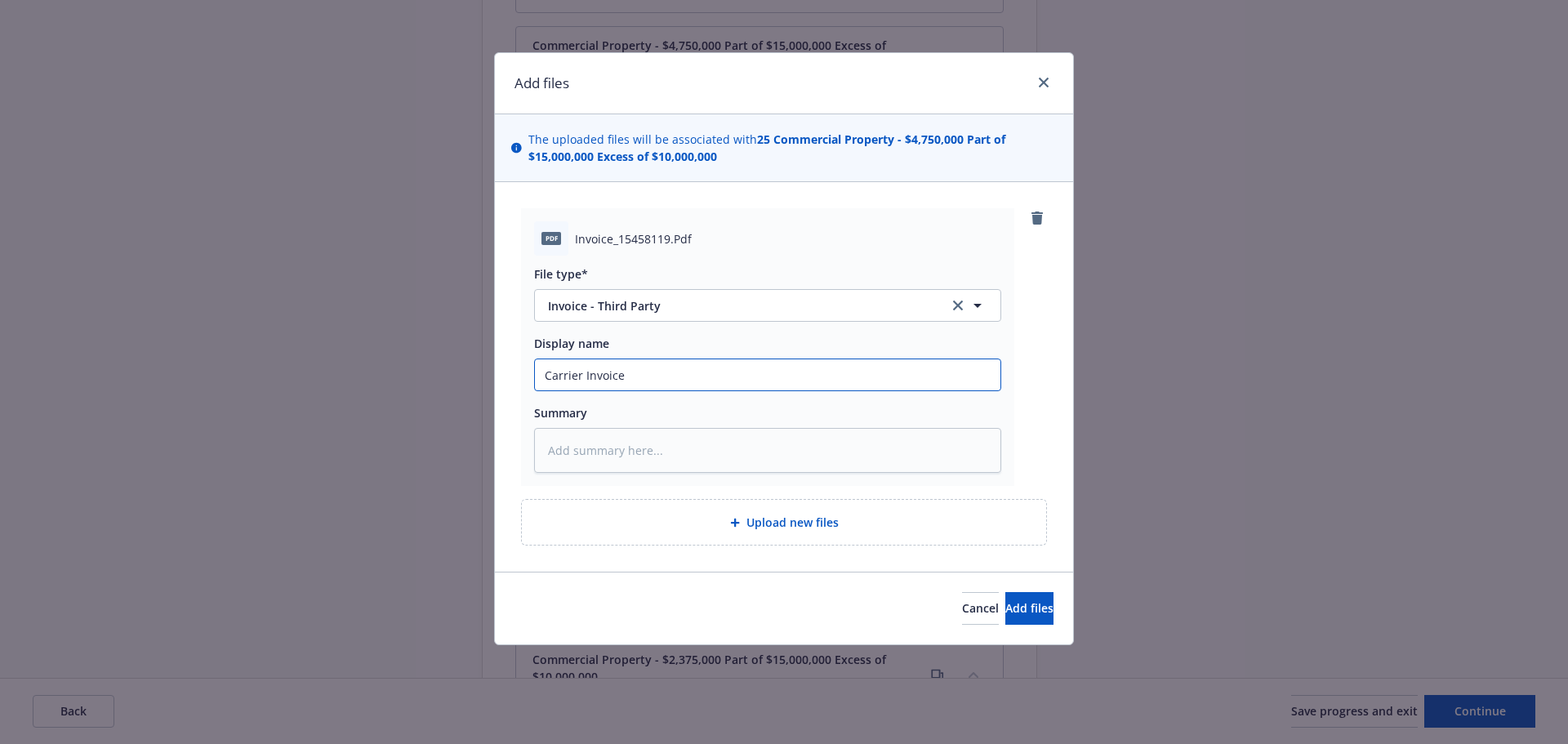
type input "Carrier Invoice -"
type textarea "x"
type input "Carrier Invoice -"
type textarea "x"
type input "Carrier Invoice - E"
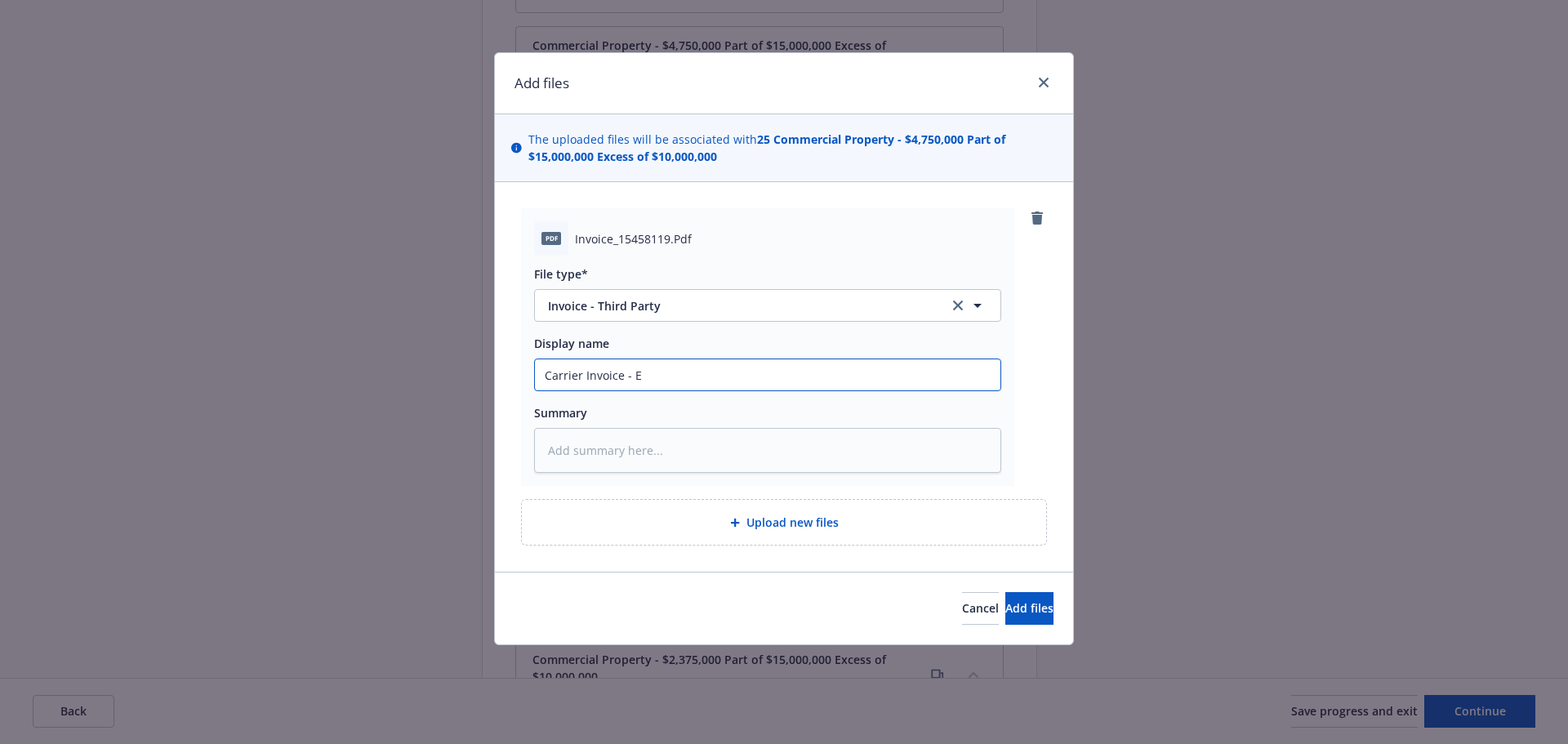
type textarea "x"
type input "Carrier Invoice - En"
type textarea "x"
type input "Carrier Invoice - End"
type textarea "x"
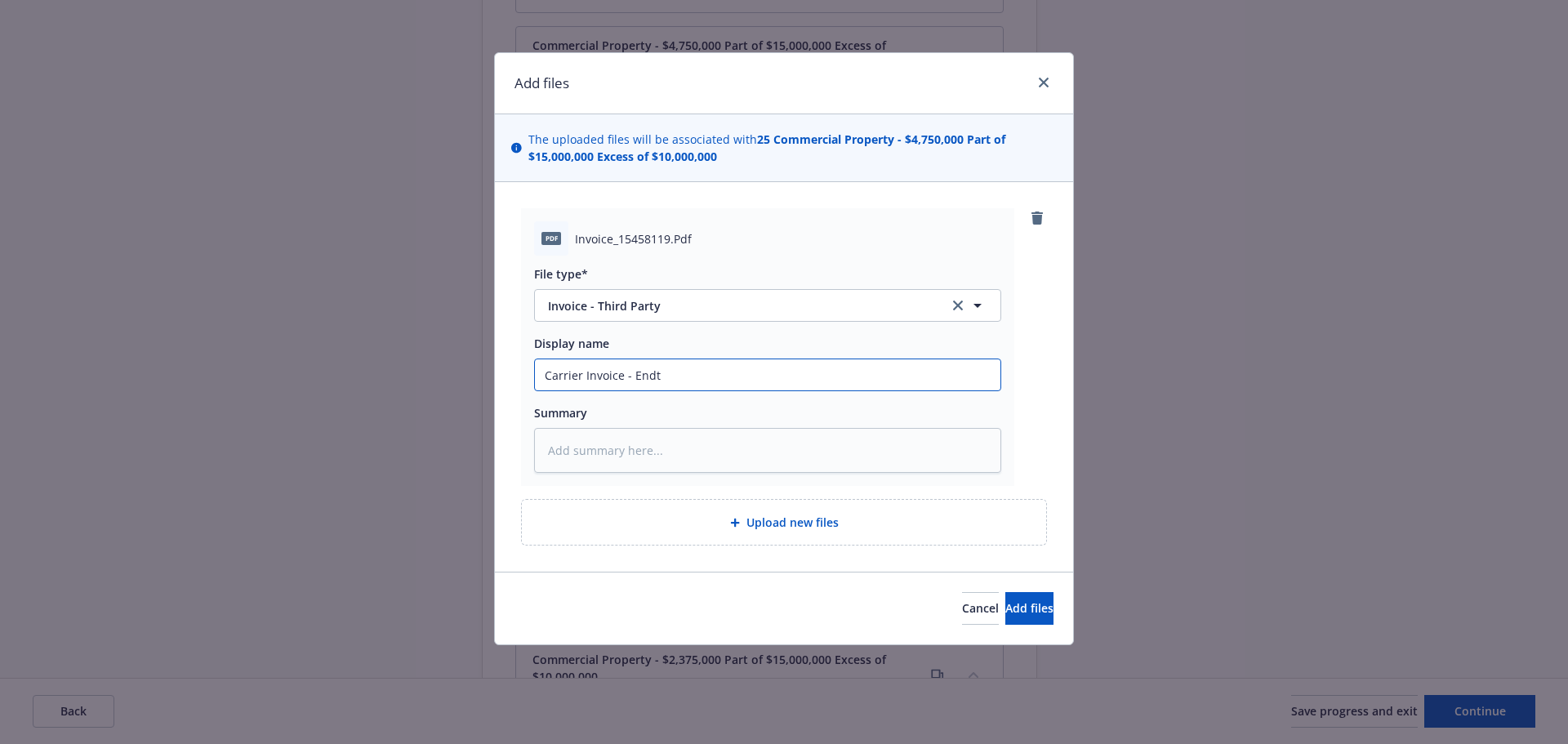
type input "Carrier Invoice - Endt"
type textarea "x"
type input "Carrier Invoice - Endt R"
type textarea "x"
type input "Carrier Invoice - Endt Re"
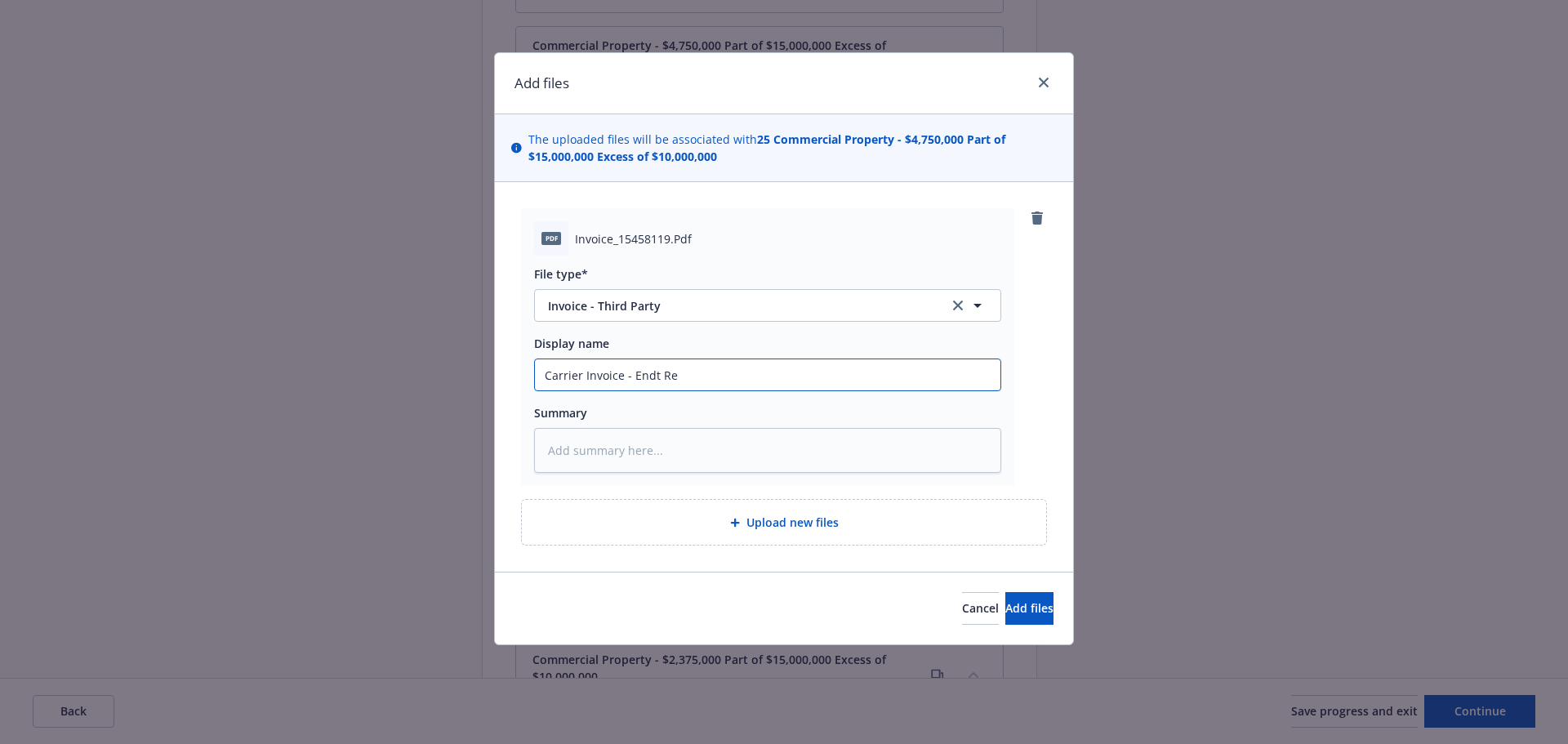
type textarea "x"
type input "Carrier Invoice - Endt Rem"
type textarea "x"
type input "Carrier Invoice - Endt Remo"
type textarea "x"
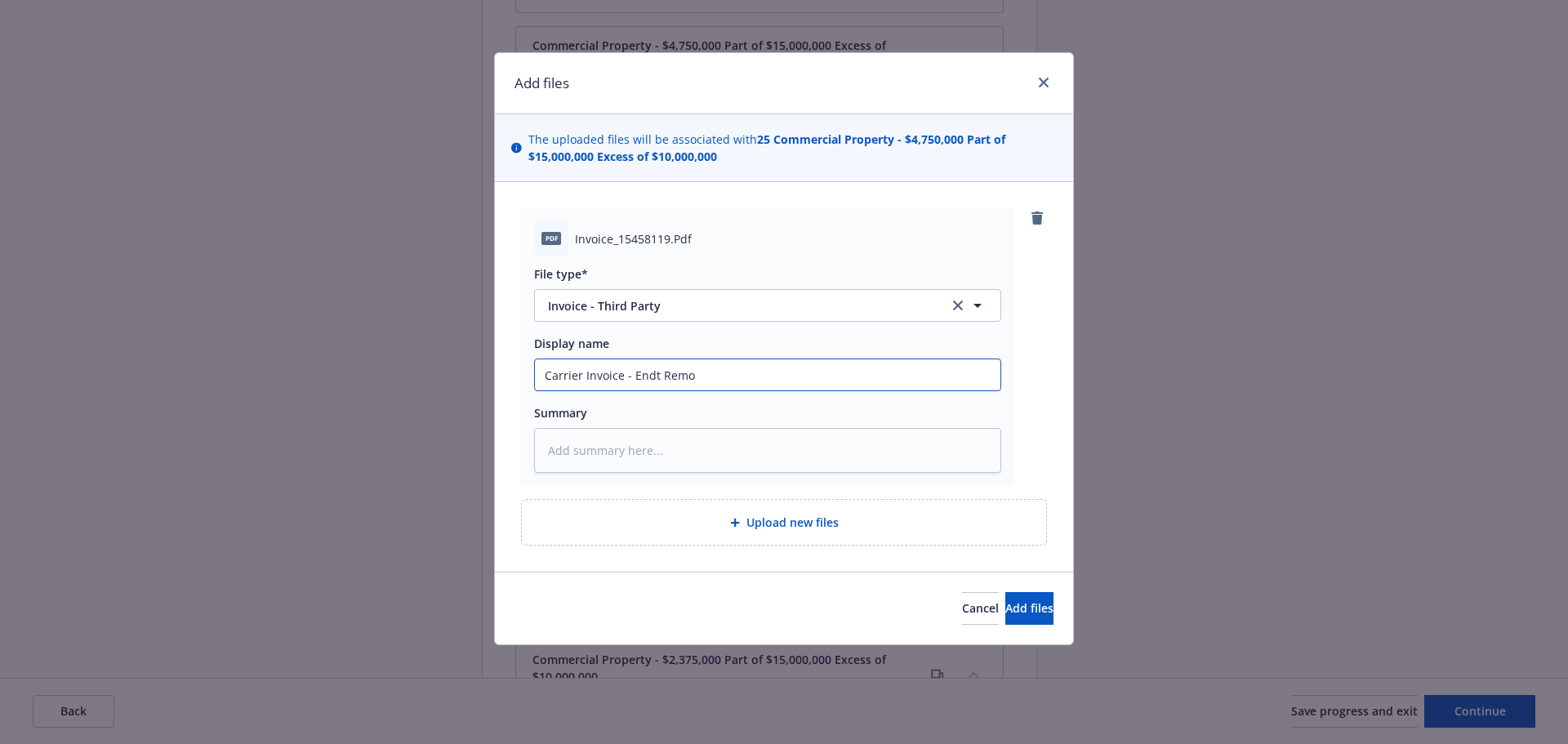
type input "Carrier Invoice - Endt Remov"
type textarea "x"
type input "Carrier Invoice - Endt Remove"
type textarea "x"
type input "Carrier Invoice - Endt Remove"
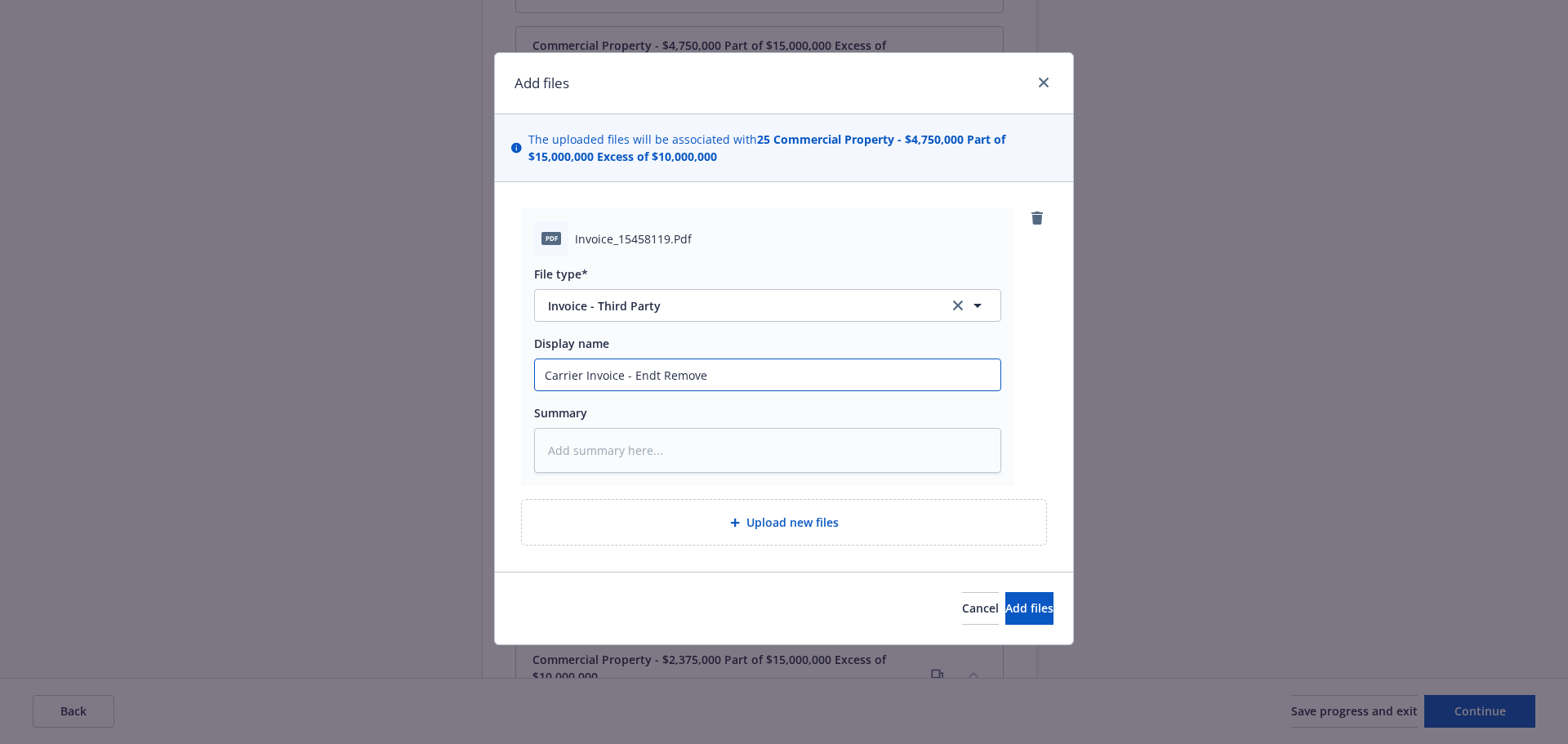
type textarea "x"
type input "Carrier Invoice - Endt Remove H"
type textarea "x"
type input "Carrier Invoice - Endt Remove He"
type textarea "x"
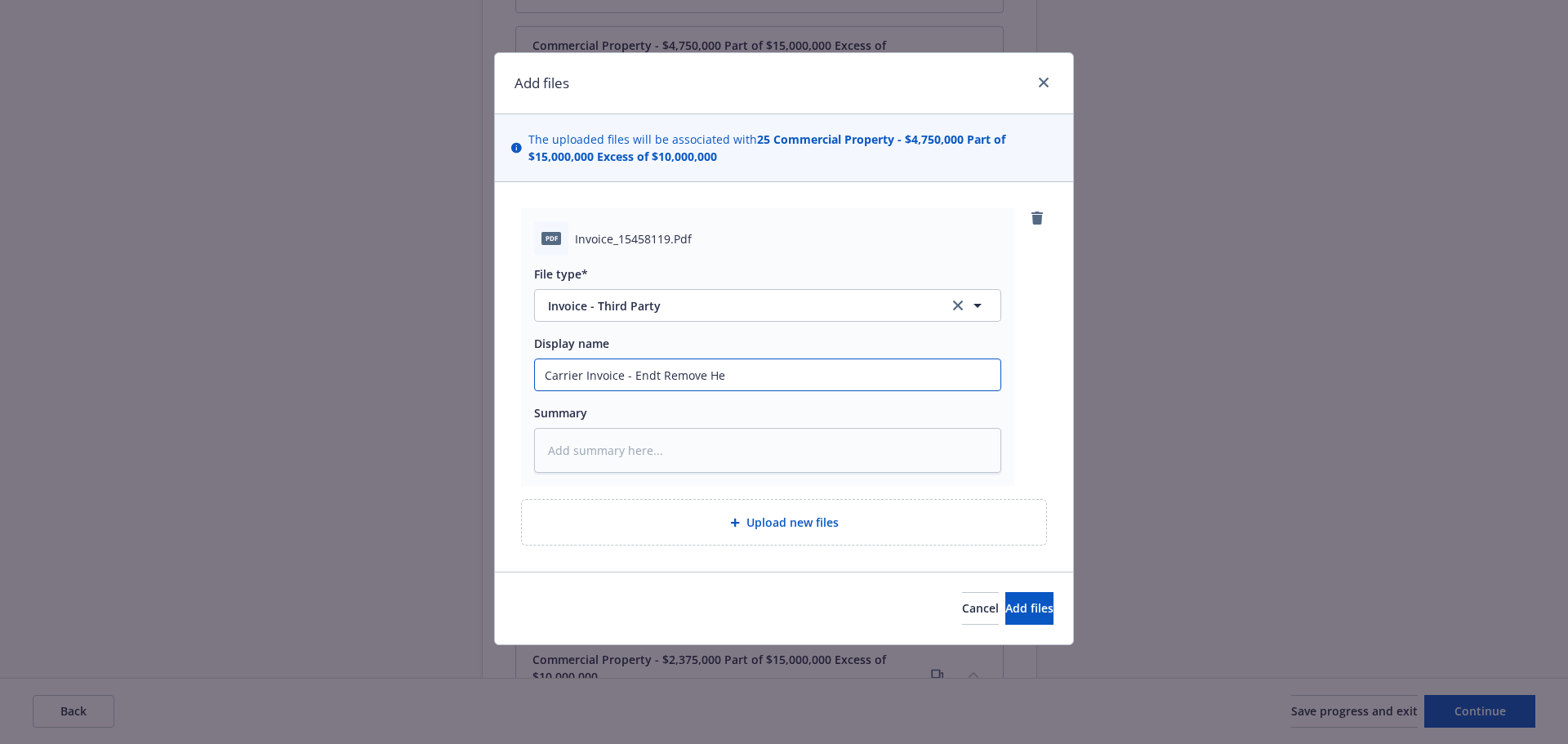
type input "Carrier Invoice - Endt Remove H"
type textarea "x"
type input "Carrier Invoice - Endt Remove HP"
type textarea "x"
type input "Carrier Invoice - Endt Remove HP"
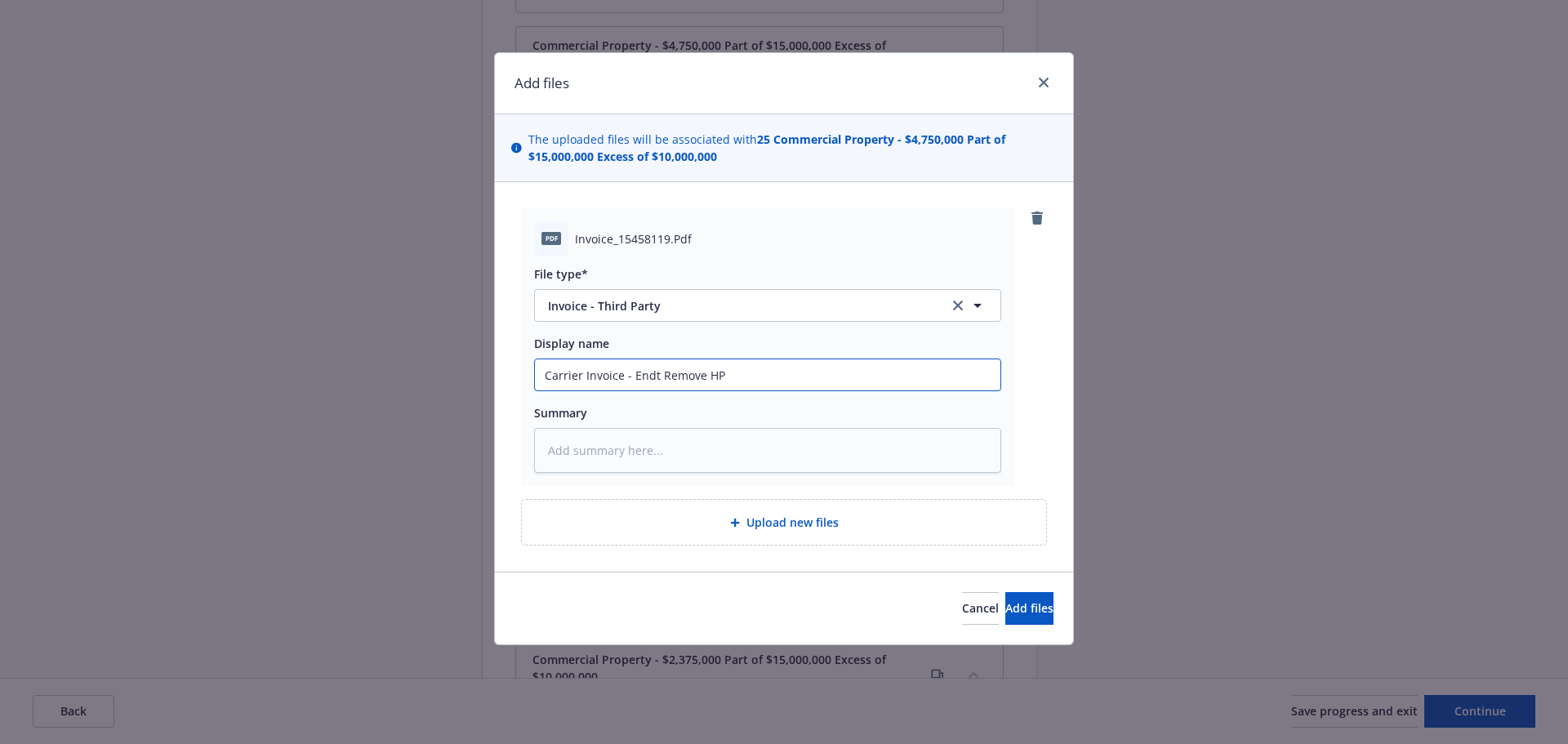
type textarea "x"
type input "Carrier Invoice - Endt Remove HP ("
type textarea "x"
type input "Carrier Invoice - Endt Remove HP"
type textarea "x"
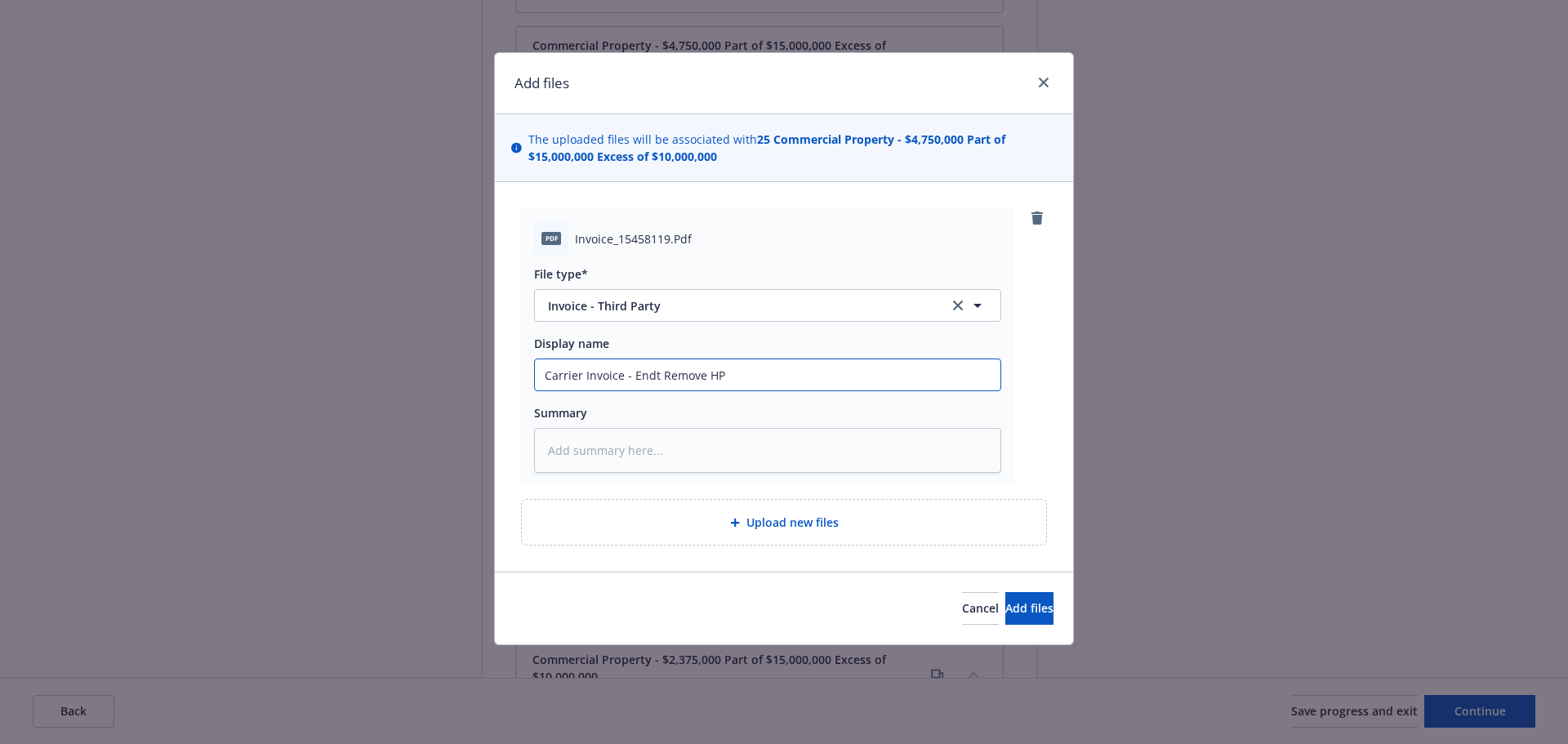
type input "Carrier Invoice - Endt Remove HP I"
type textarea "x"
type input "Carrier Invoice - Endt Remove HP I"
type textarea "x"
type input "Carrier Invoice - Endt Remove HP I &"
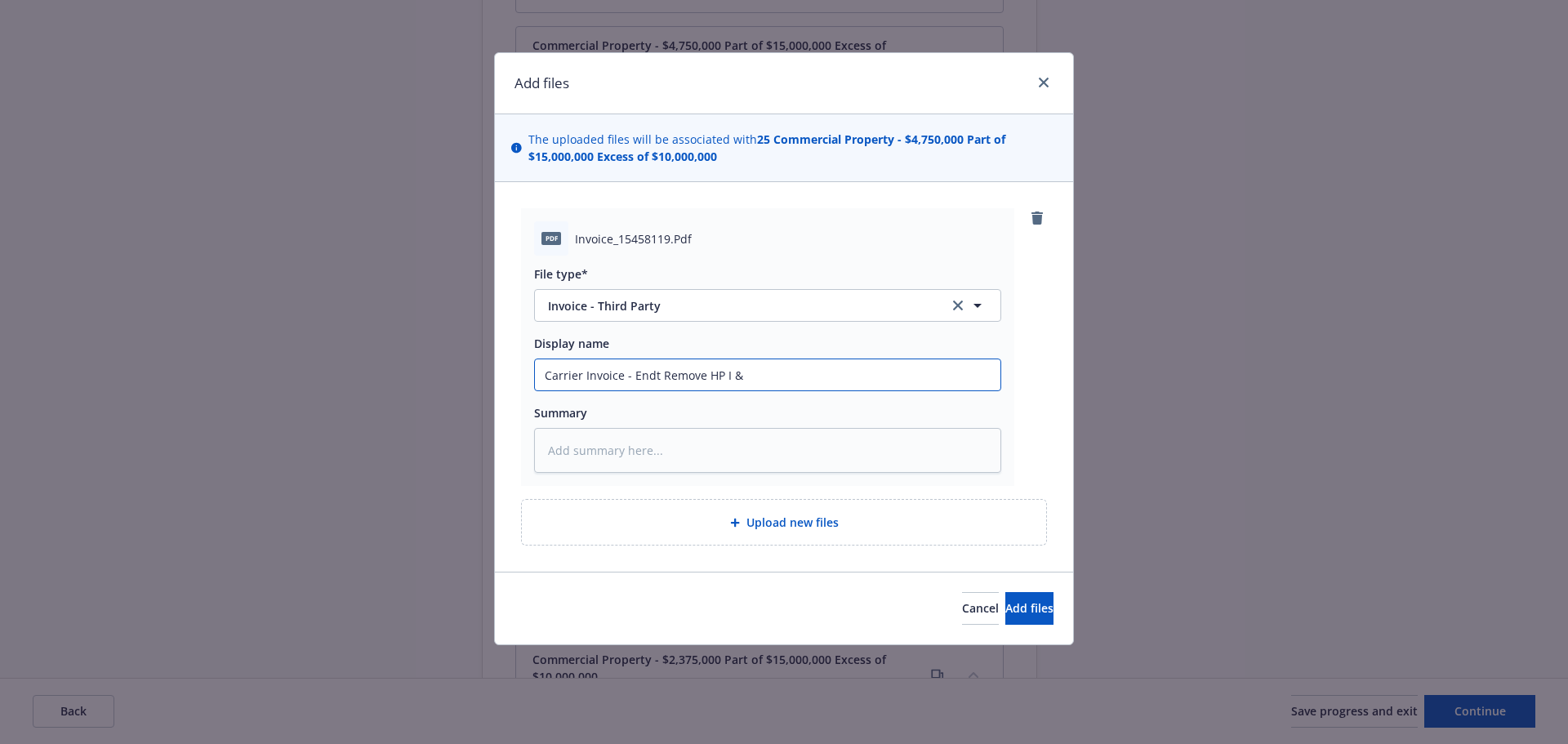
type textarea "x"
type input "Carrier Invoice - Endt Remove HP I &"
type textarea "x"
type input "Carrier Invoice - Endt Remove HP I & I"
type textarea "x"
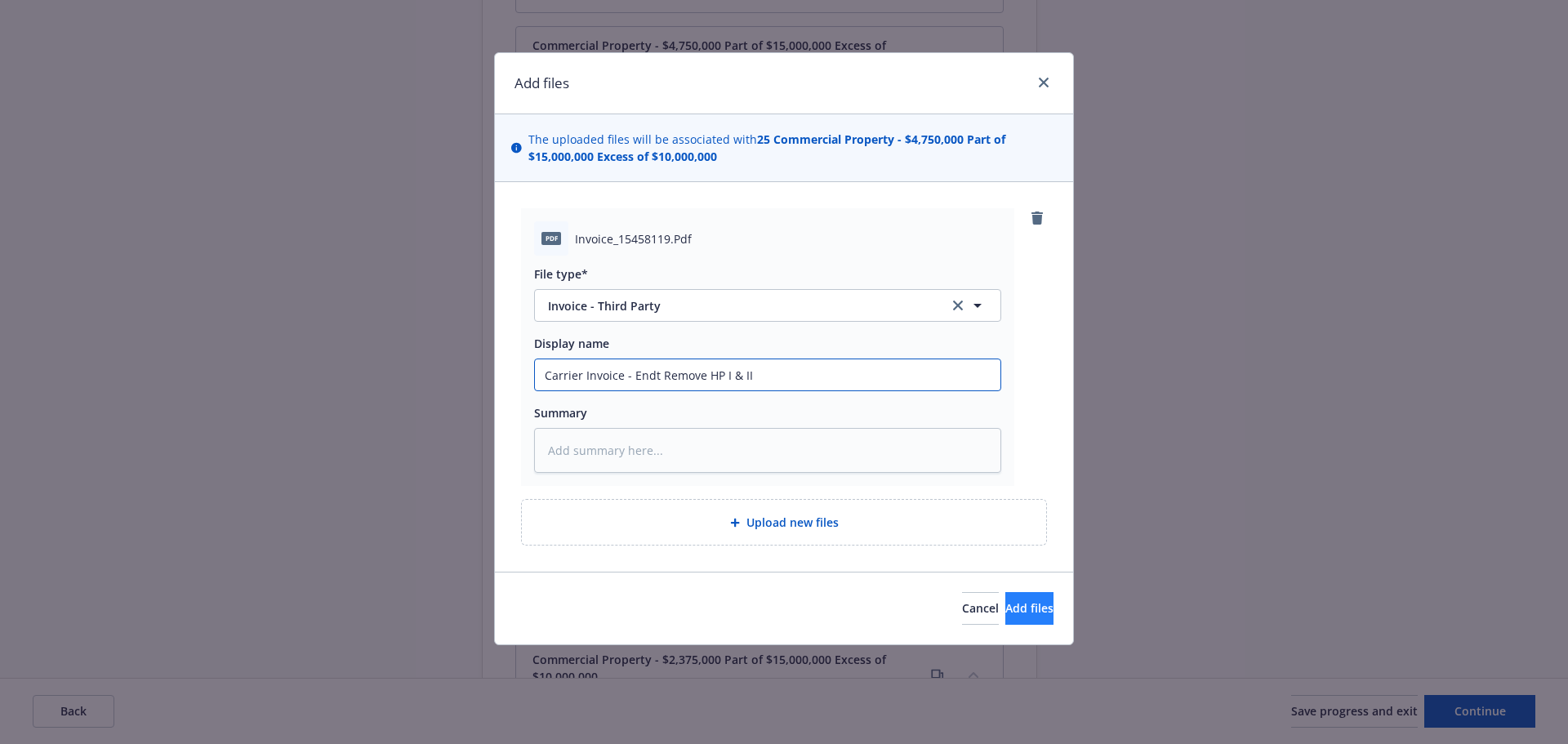
type input "Carrier Invoice - Endt Remove HP I & II"
click at [1006, 606] on span "Add files" at bounding box center [1030, 607] width 48 height 16
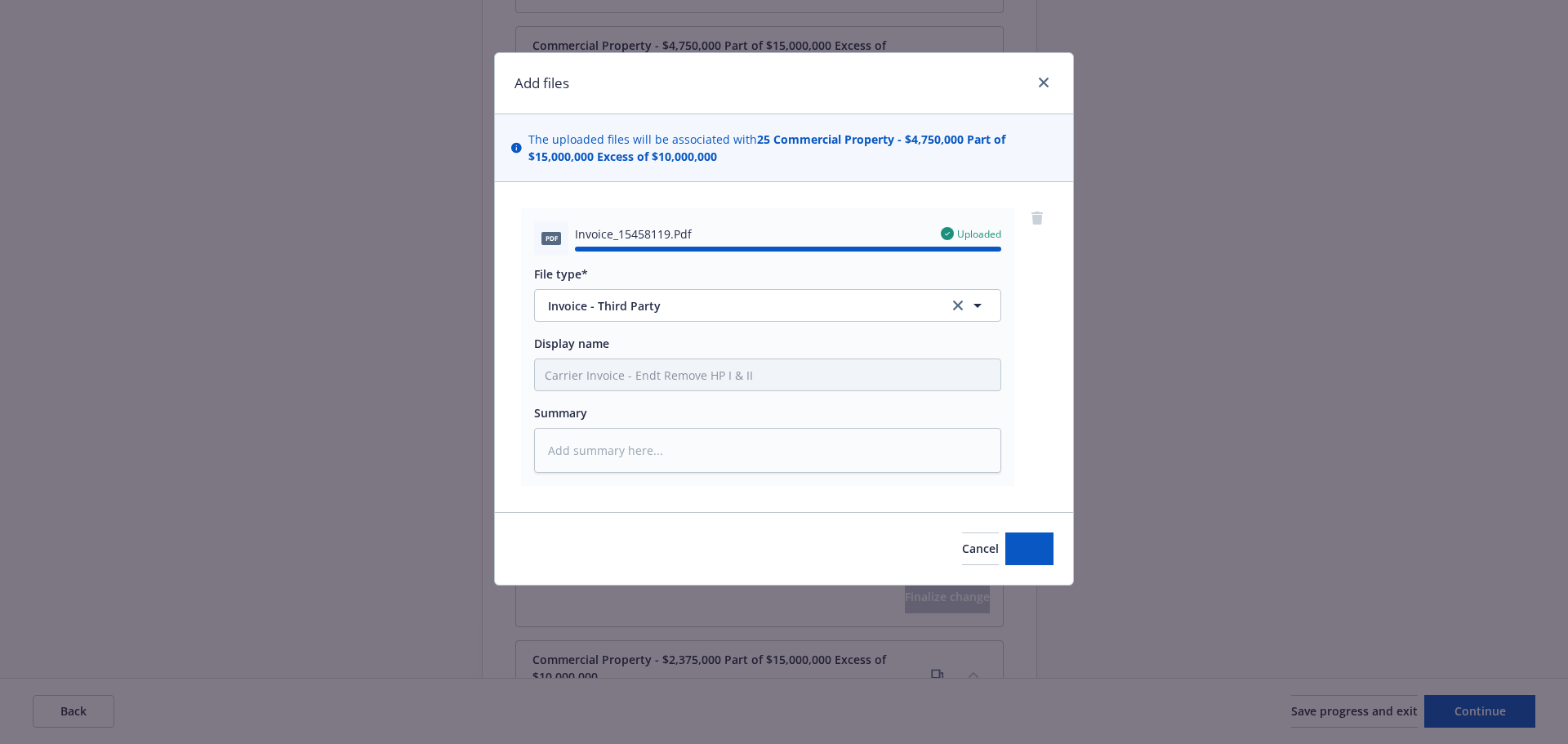
type textarea "x"
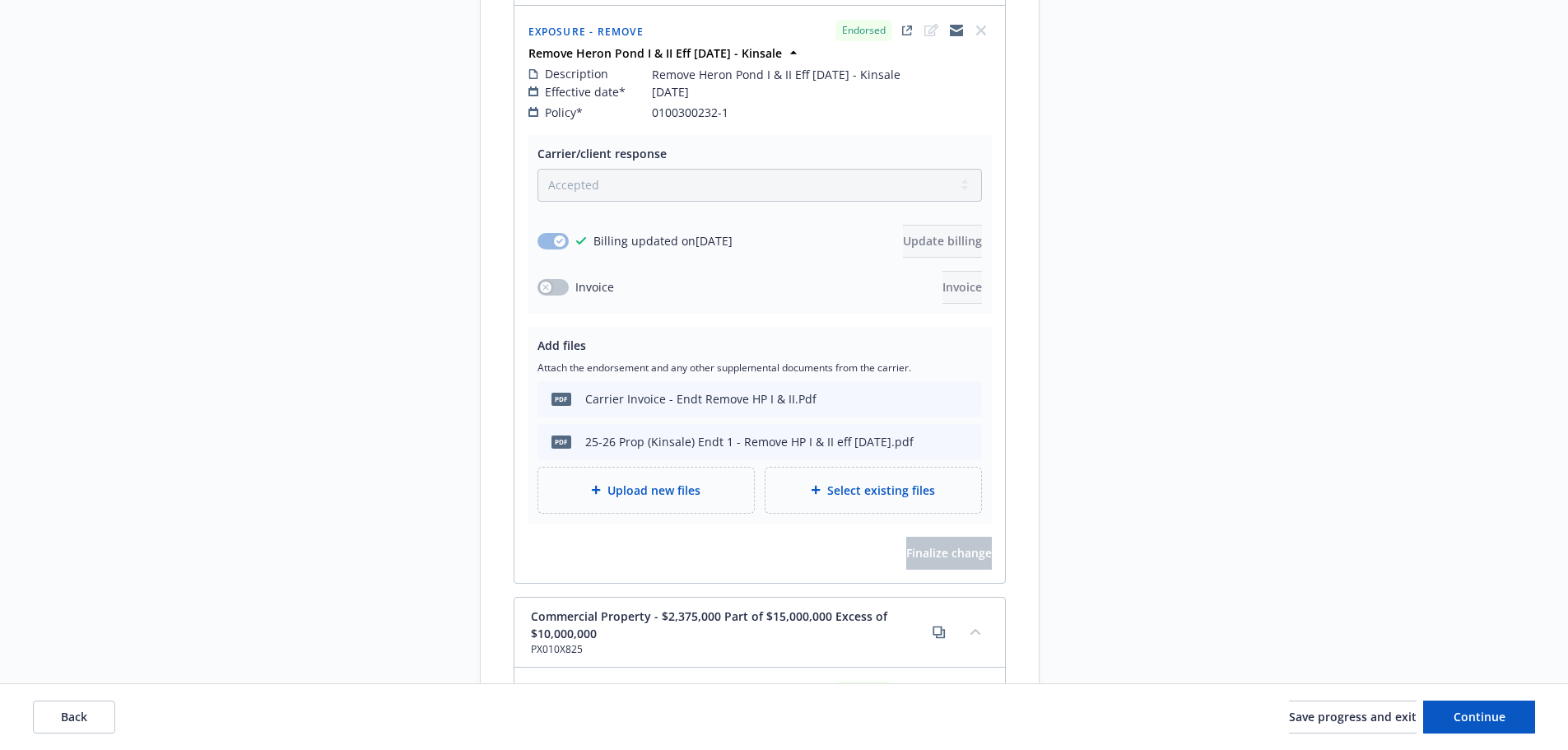
scroll to position [1614, 0]
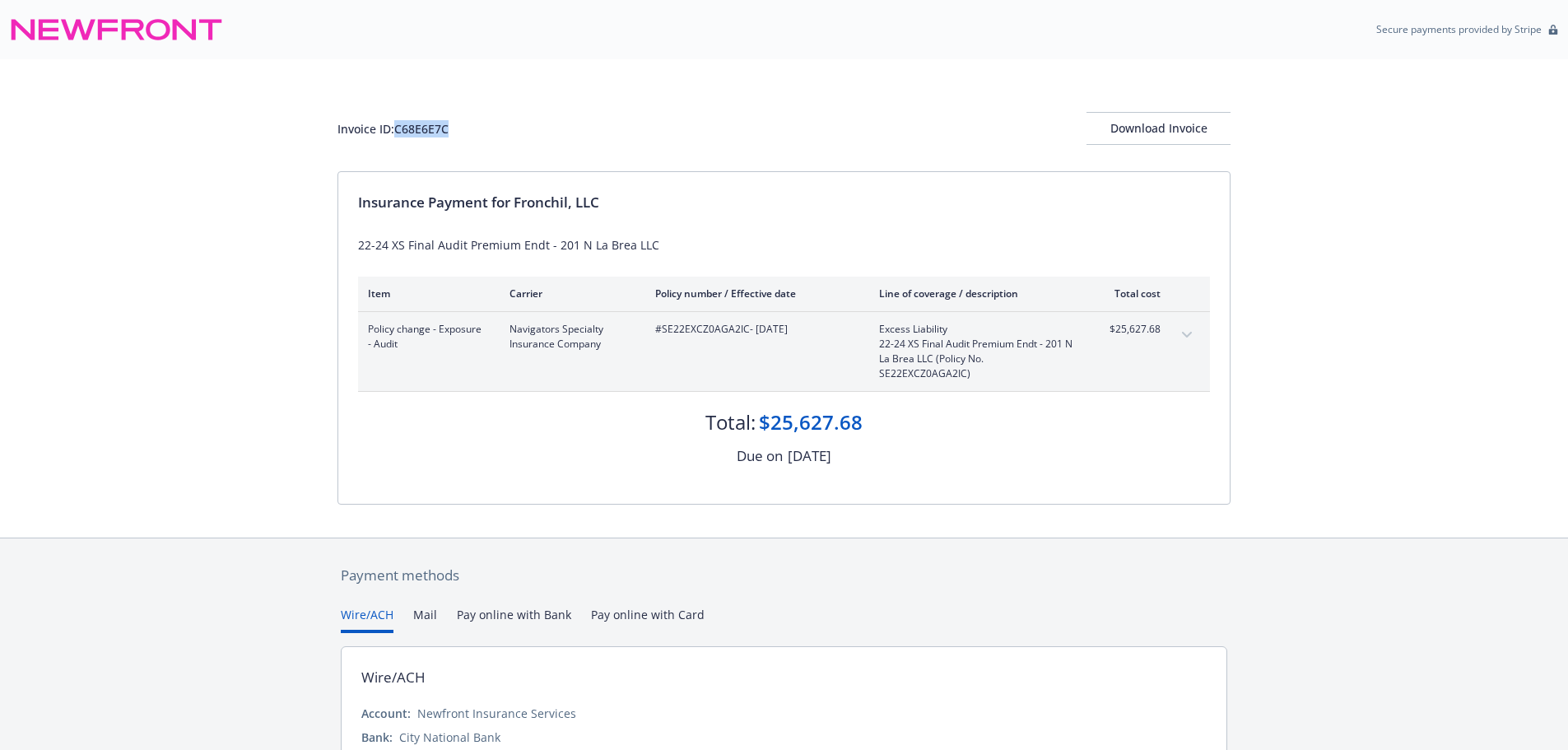
drag, startPoint x: 455, startPoint y: 131, endPoint x: 396, endPoint y: 129, distance: 59.0
click at [396, 129] on div "Invoice ID: C68E6E7C Download Invoice" at bounding box center [784, 128] width 893 height 33
copy div "C68E6E7C"
